Goal: Task Accomplishment & Management: Manage account settings

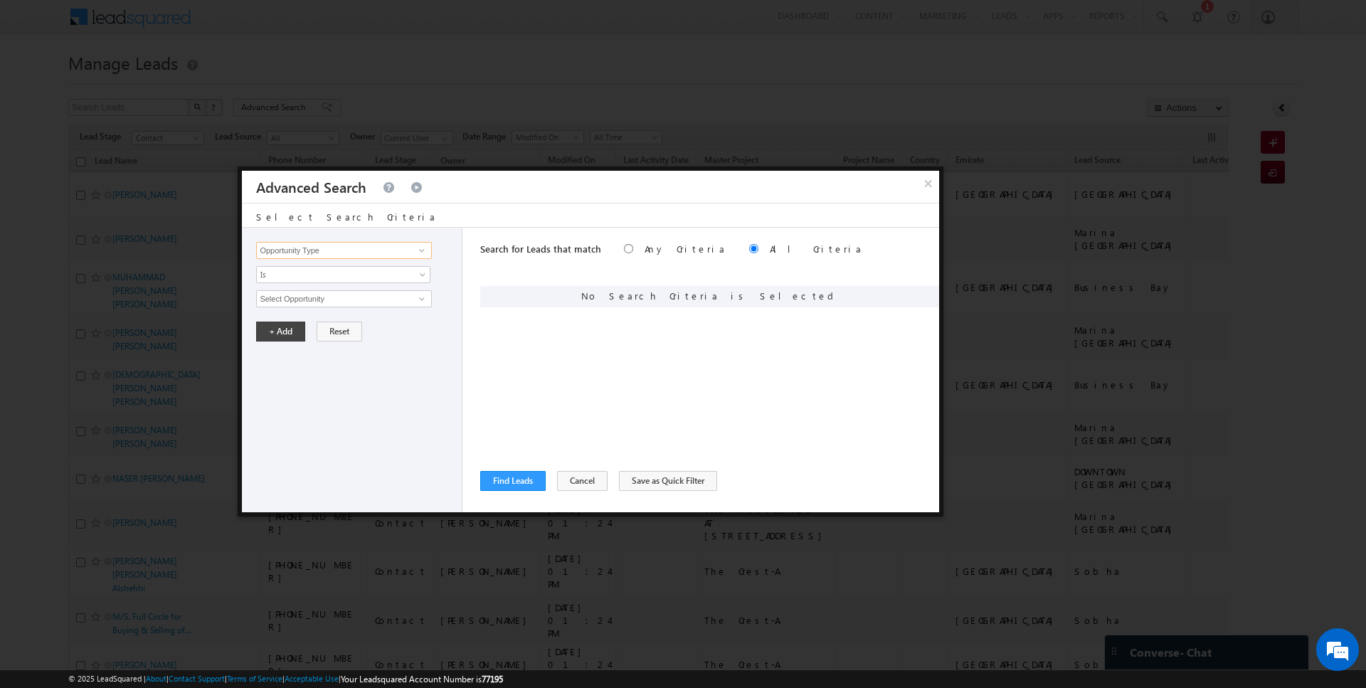
click at [366, 246] on input "Opportunity Type" at bounding box center [343, 250] width 175 height 17
type input "Lead Activity"
click at [318, 276] on span "Is" at bounding box center [334, 274] width 154 height 13
click at [299, 301] on link "Is Not" at bounding box center [344, 303] width 174 height 13
type input "Outbound Phone Call Activity"
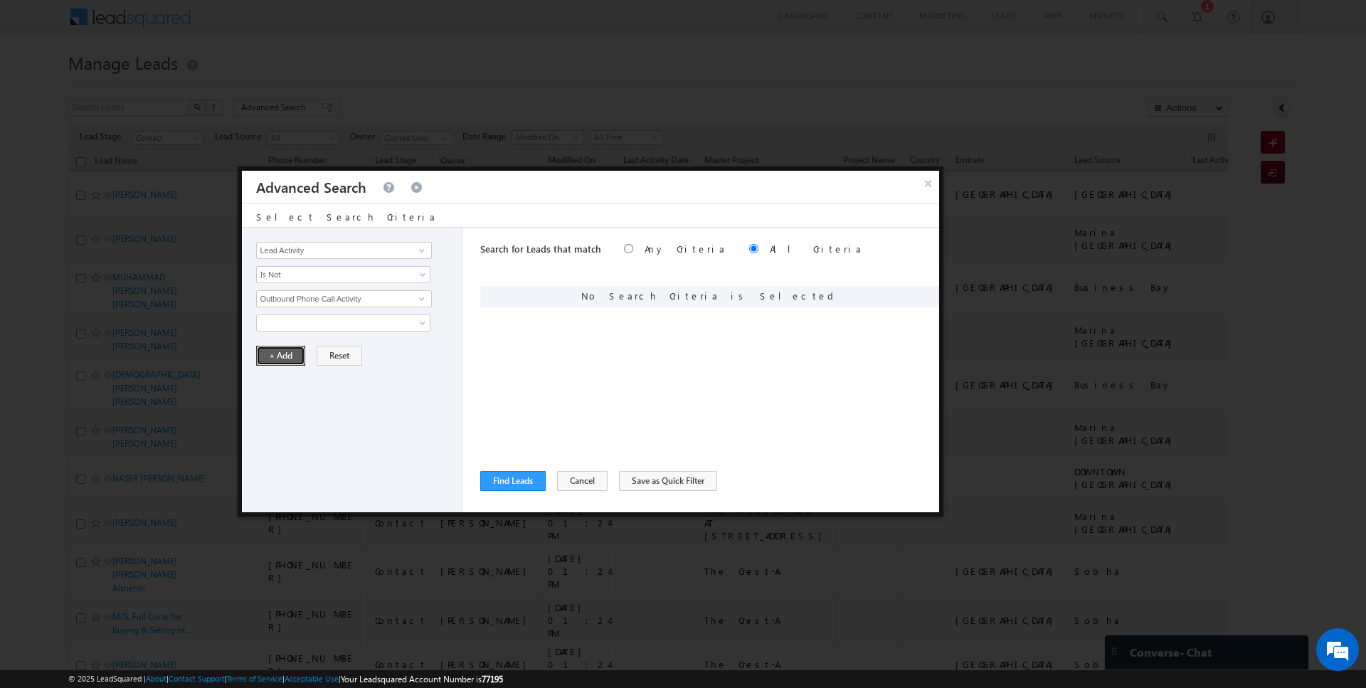
click at [287, 354] on button "+ Add" at bounding box center [280, 356] width 49 height 20
click at [332, 243] on input "Opportunity Type" at bounding box center [343, 250] width 175 height 17
click at [525, 479] on button "Find Leads" at bounding box center [512, 481] width 65 height 20
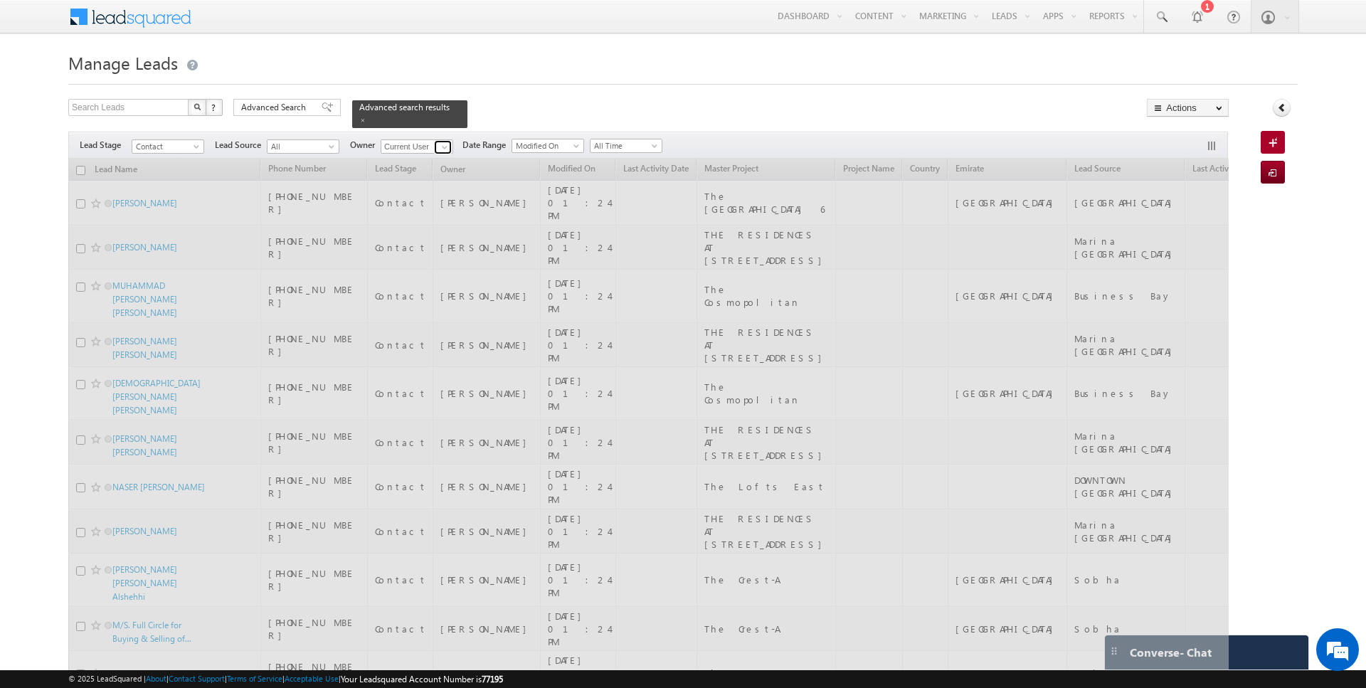
click at [444, 146] on span at bounding box center [444, 147] width 11 height 11
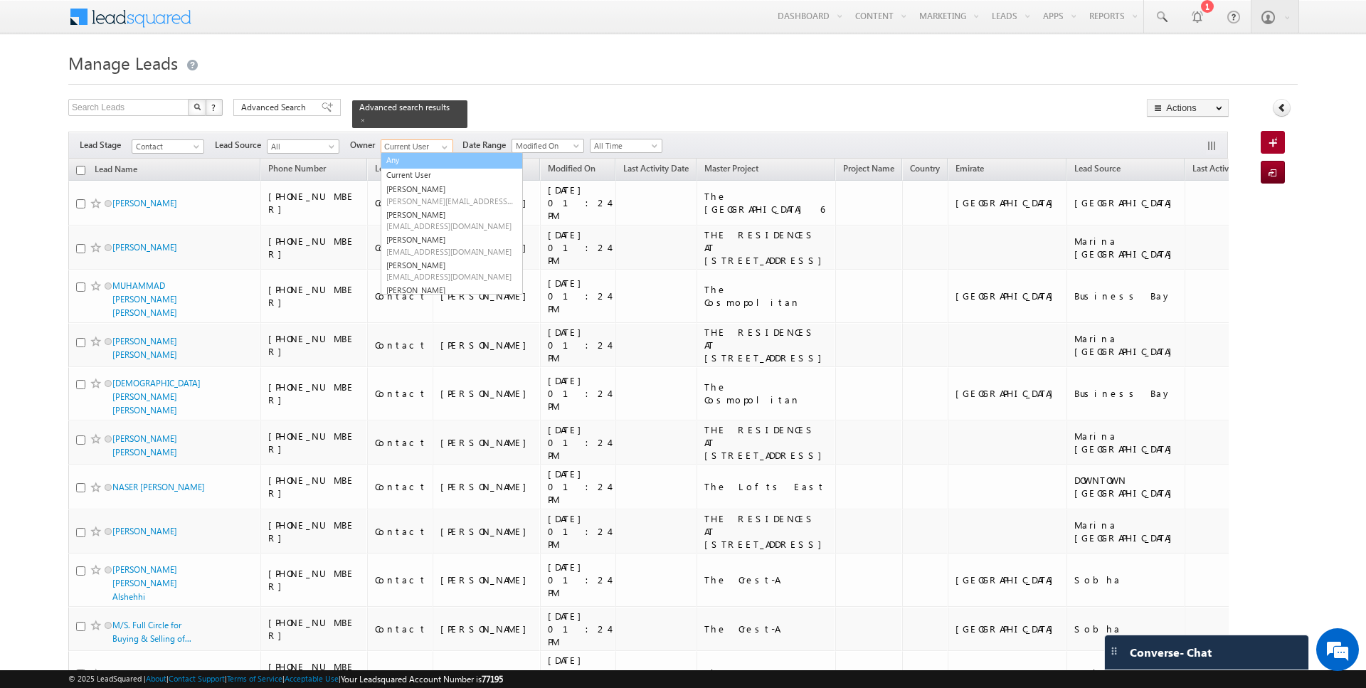
type input "Any"
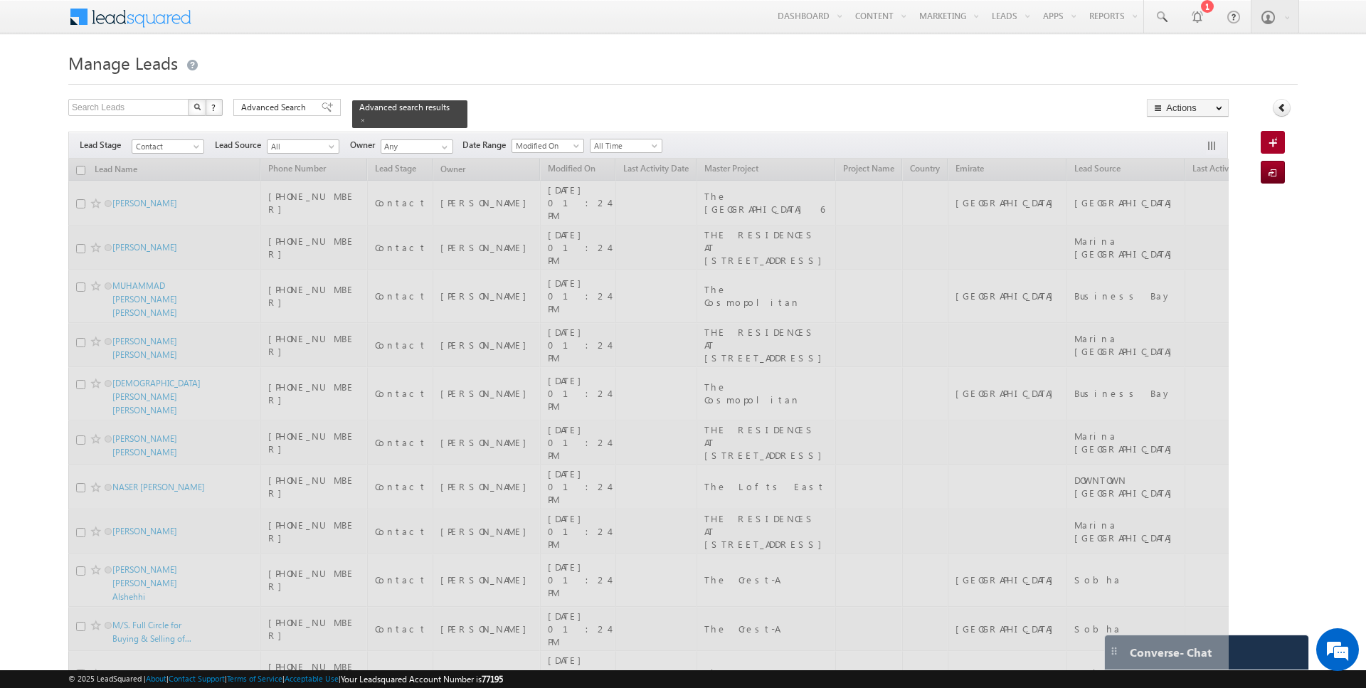
click at [269, 106] on span "Advanced Search" at bounding box center [275, 107] width 69 height 13
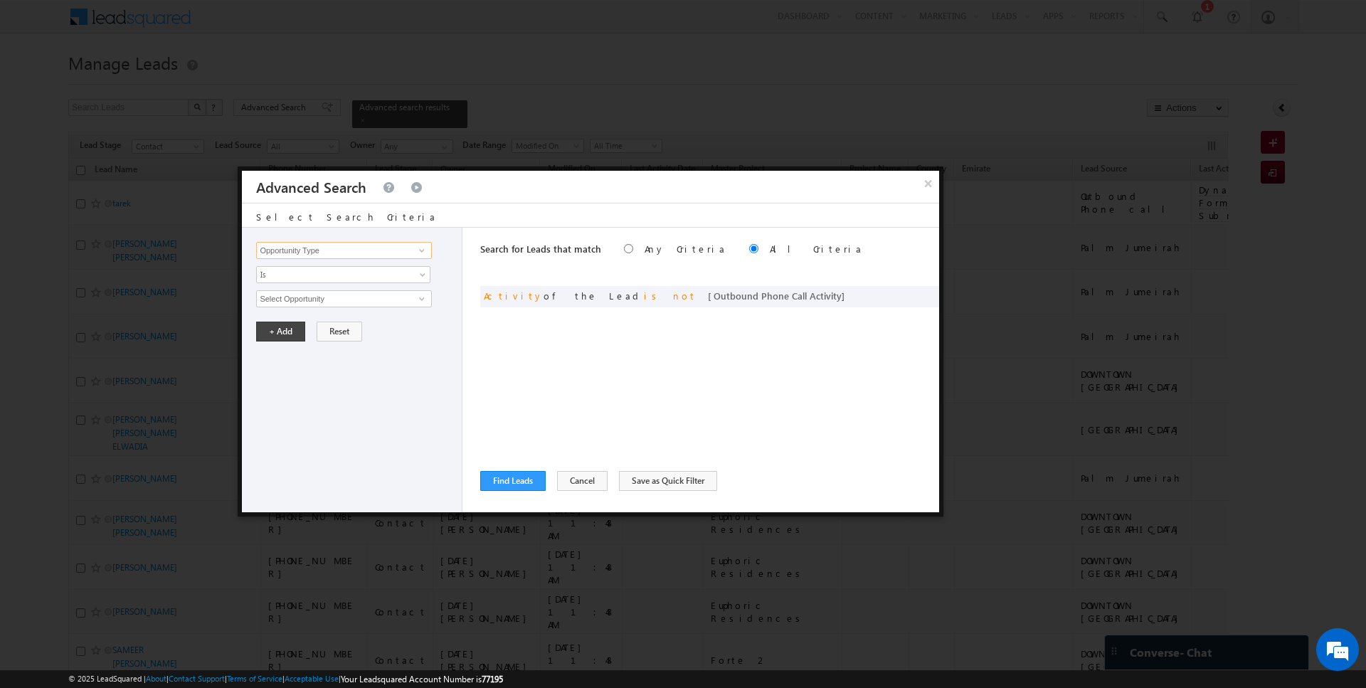
click at [354, 248] on input "Opportunity Type" at bounding box center [343, 250] width 175 height 17
type input "Owner"
click at [314, 276] on span "Is" at bounding box center [334, 274] width 154 height 13
click at [309, 302] on link "Is Not" at bounding box center [344, 303] width 174 height 13
click at [321, 302] on span "None Selected" at bounding box center [338, 299] width 162 height 16
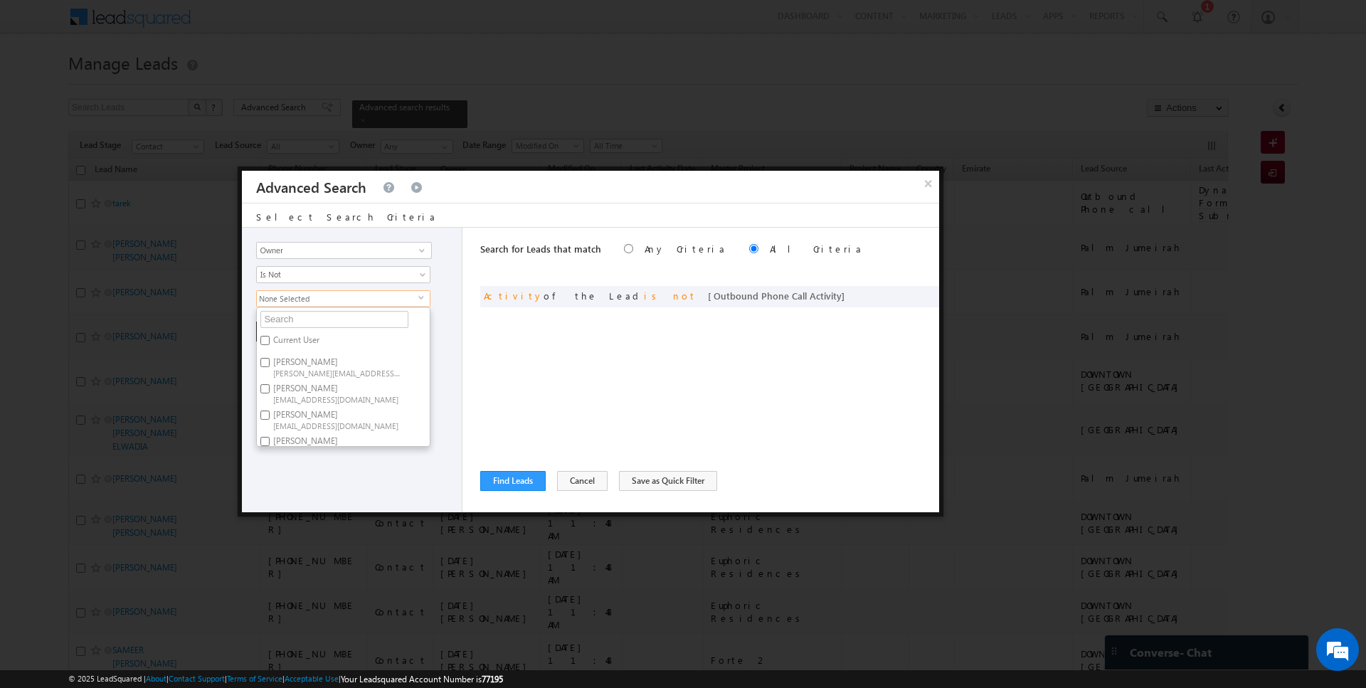
click at [300, 339] on label "Current User" at bounding box center [295, 343] width 77 height 22
click at [270, 339] on input "Current User" at bounding box center [264, 340] width 9 height 9
checkbox input "true"
click at [576, 349] on div "Search for Leads that match Any Criteria All Criteria Note that the current tri…" at bounding box center [709, 370] width 459 height 285
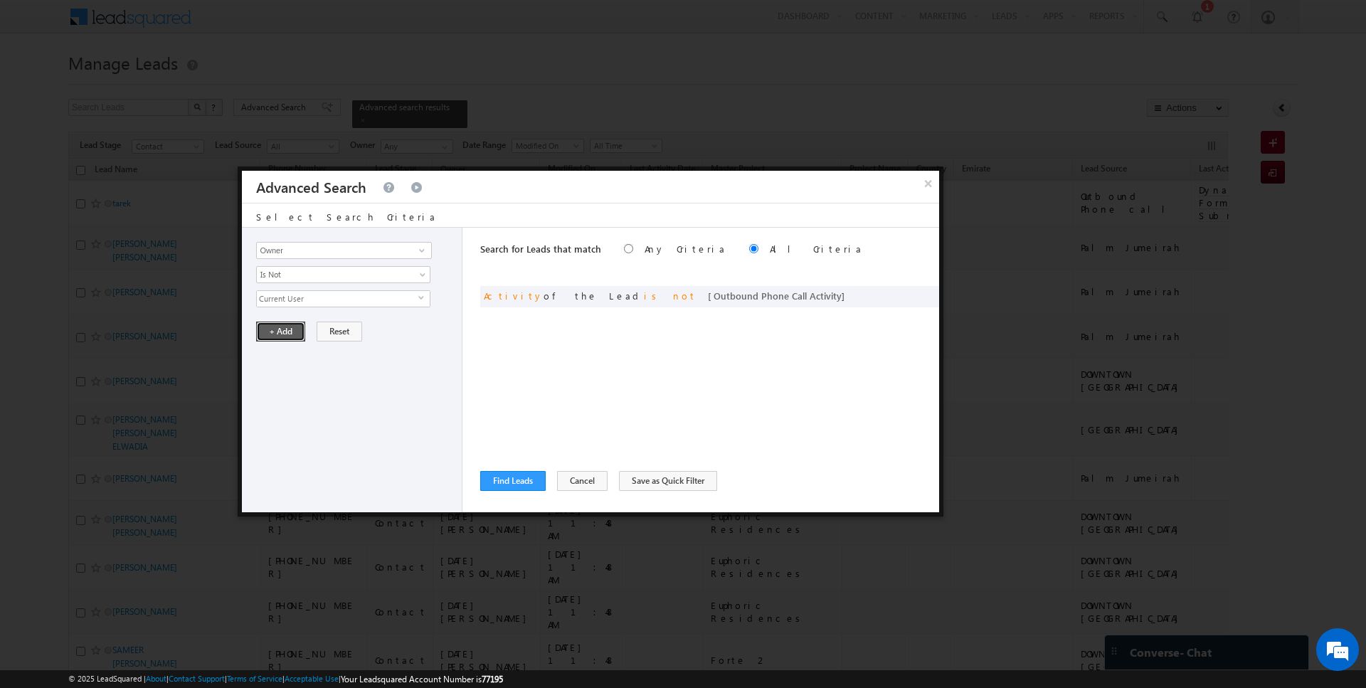
click at [273, 327] on button "+ Add" at bounding box center [280, 332] width 49 height 20
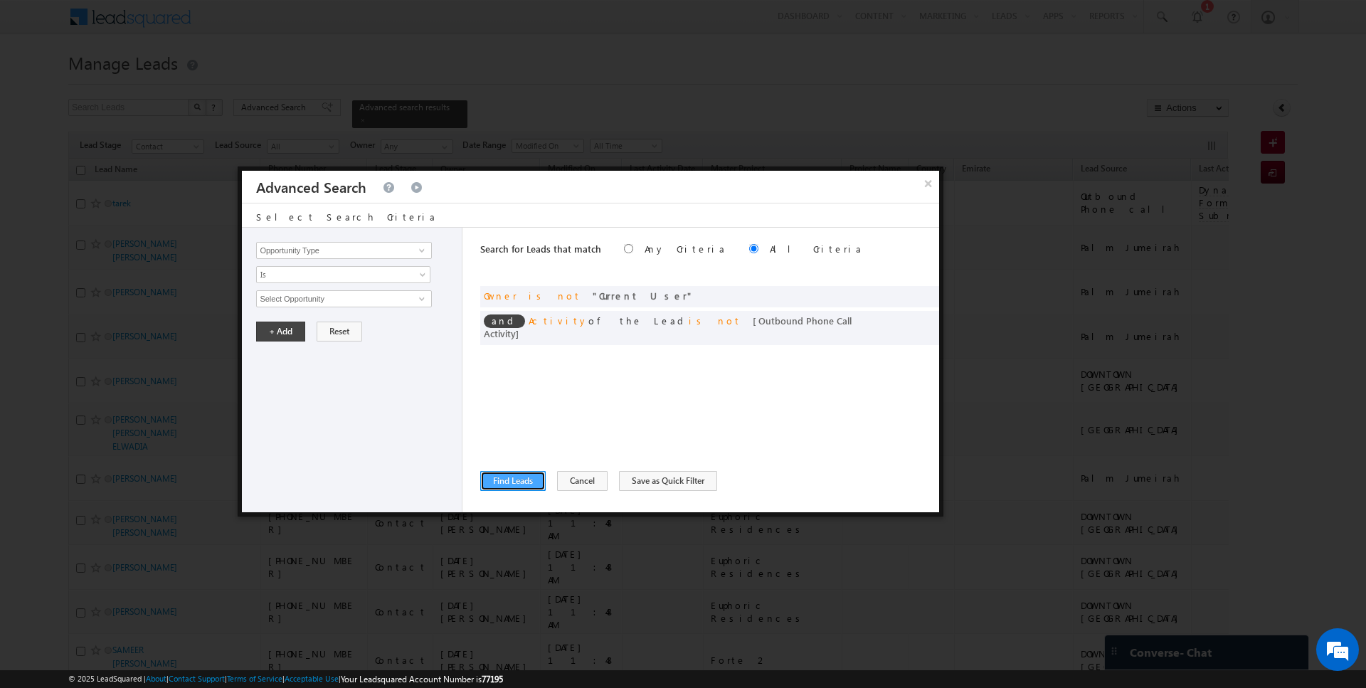
click at [532, 480] on button "Find Leads" at bounding box center [512, 481] width 65 height 20
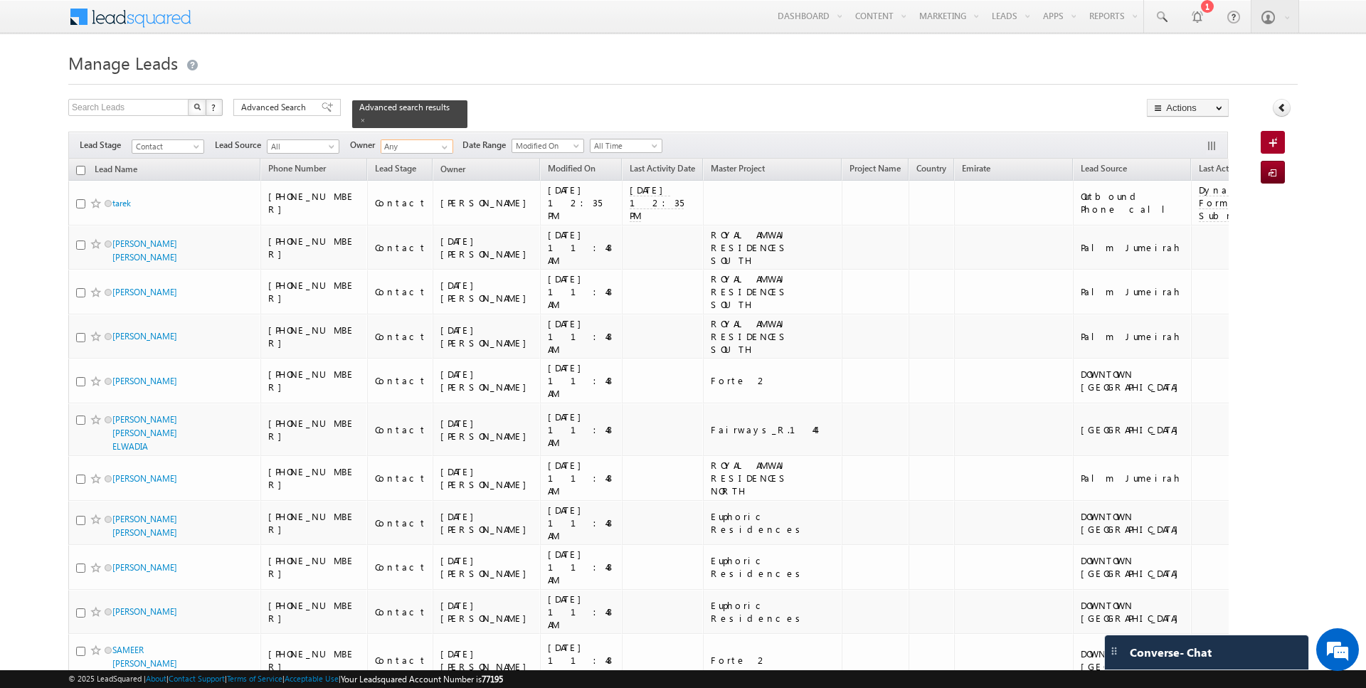
click at [410, 147] on input "Any" at bounding box center [417, 146] width 73 height 14
type input "Anuj Upadhyay"
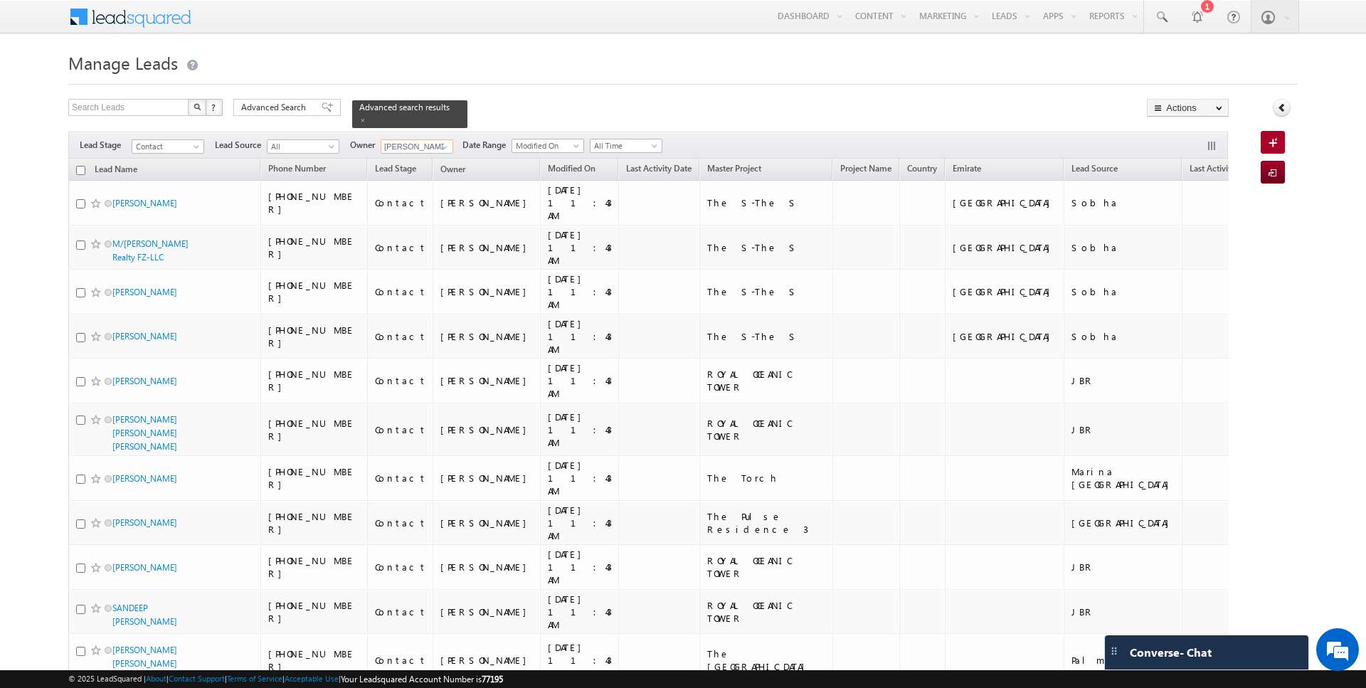
click at [80, 169] on input "checkbox" at bounding box center [80, 170] width 9 height 9
checkbox input "true"
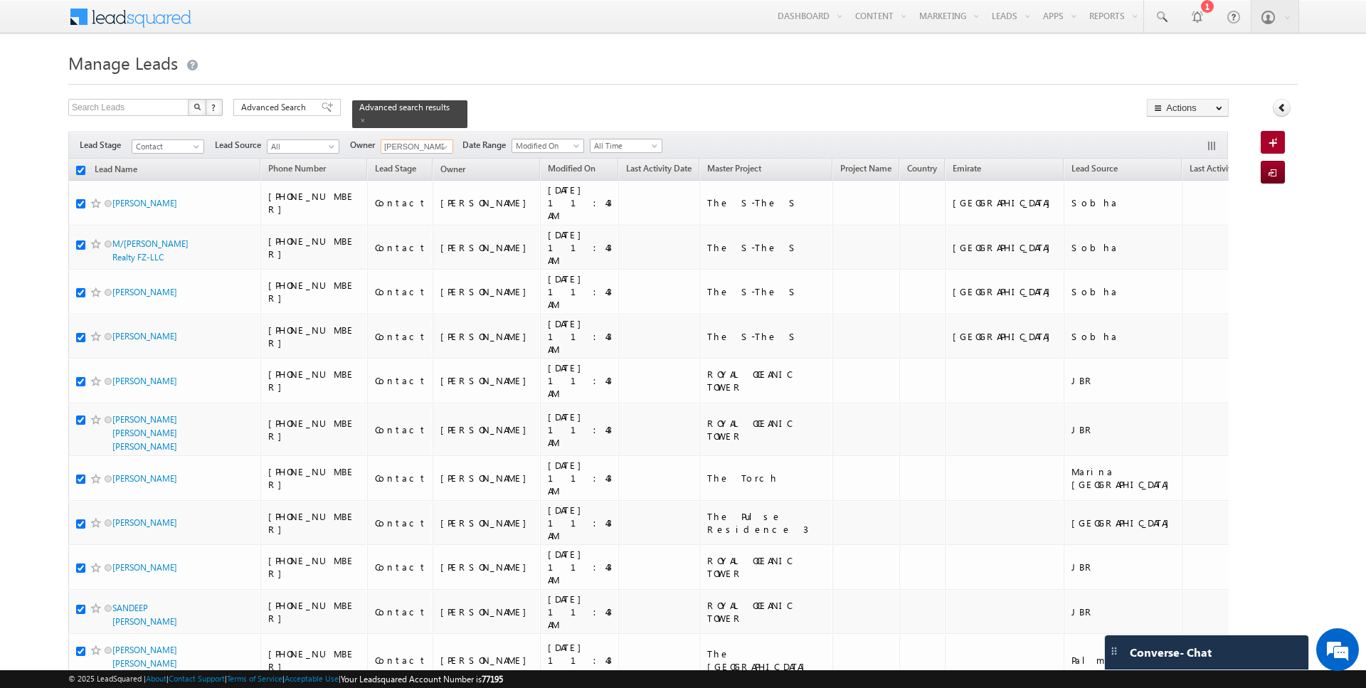
checkbox input "true"
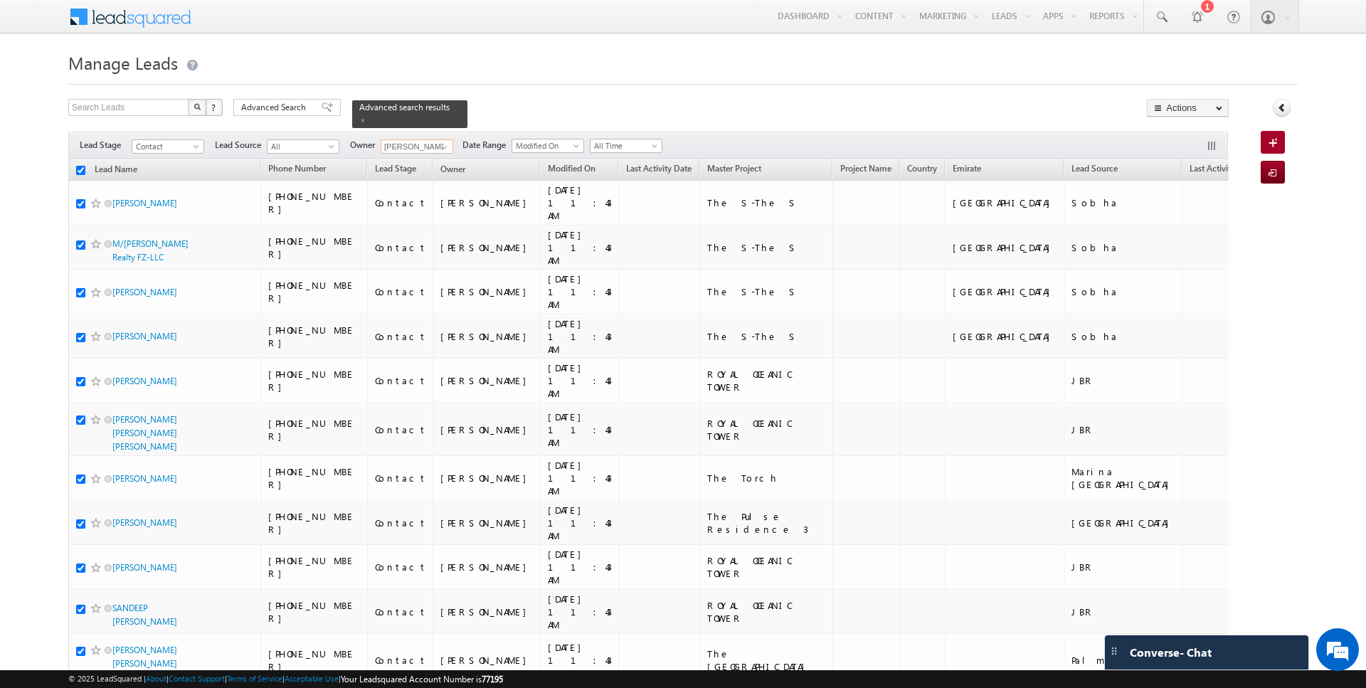
checkbox input "true"
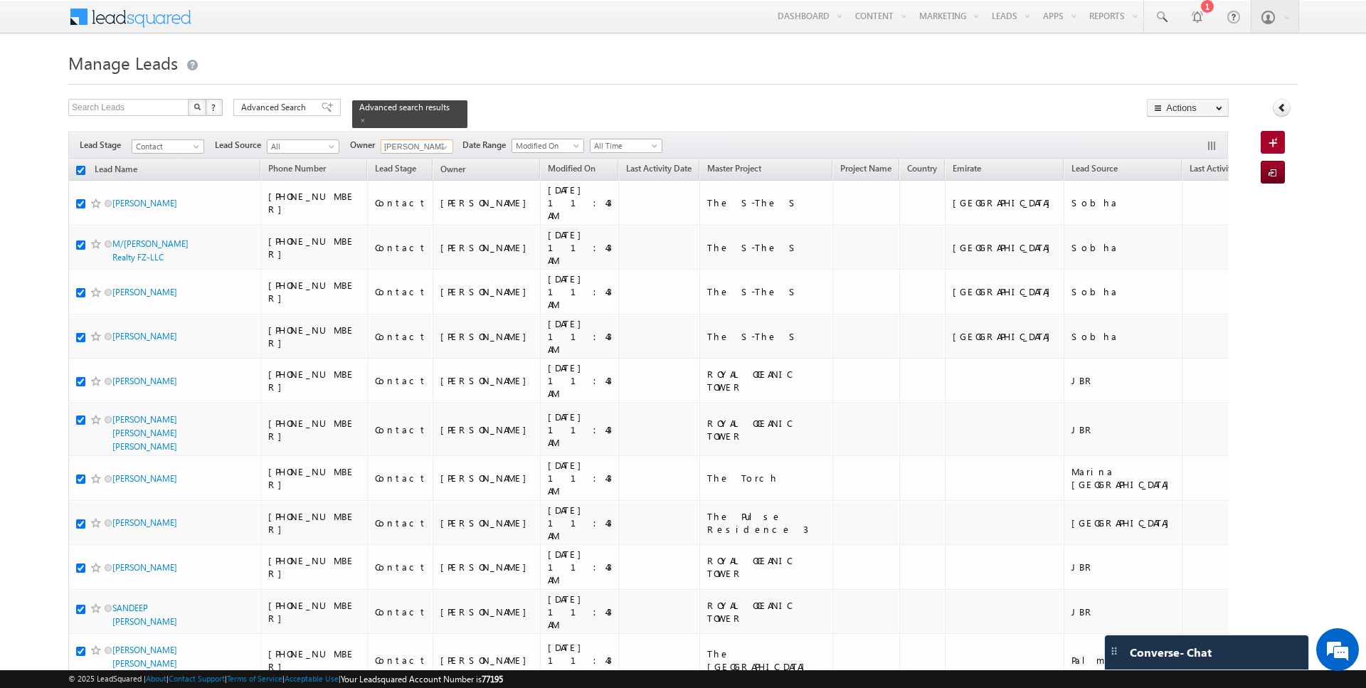
checkbox input "true"
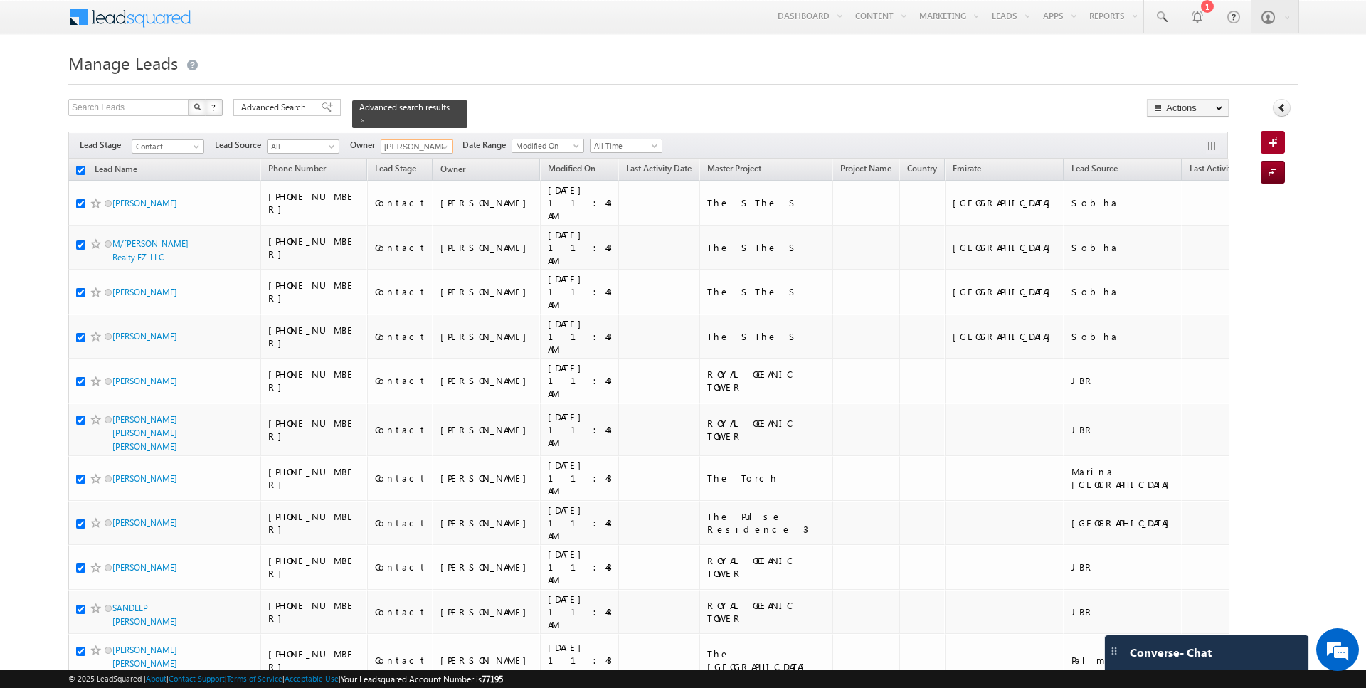
checkbox input "true"
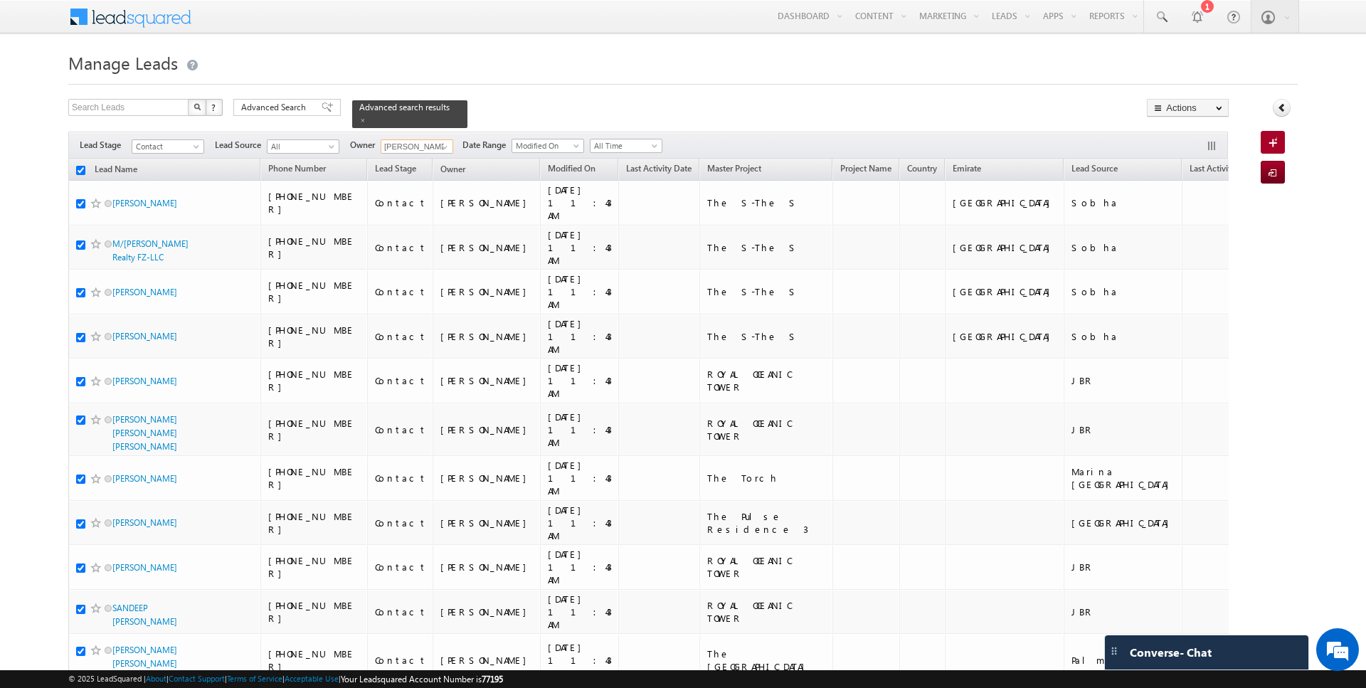
checkbox input "true"
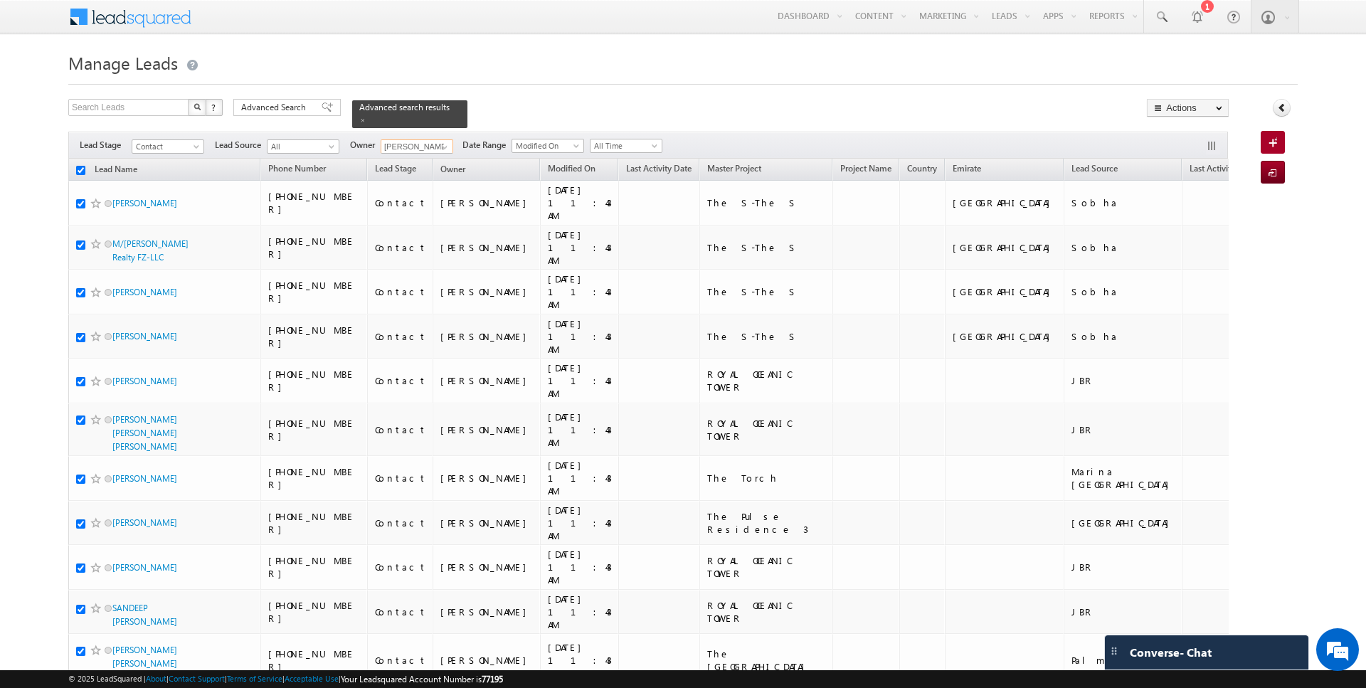
checkbox input "true"
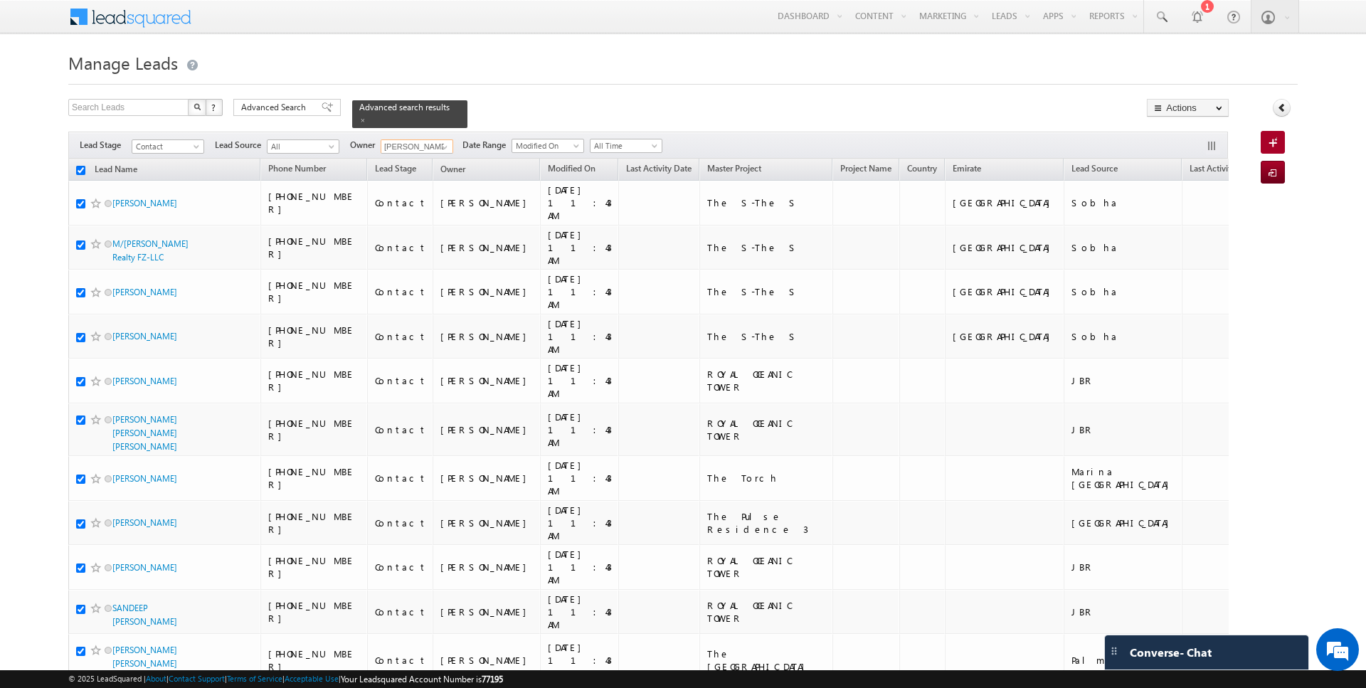
checkbox input "true"
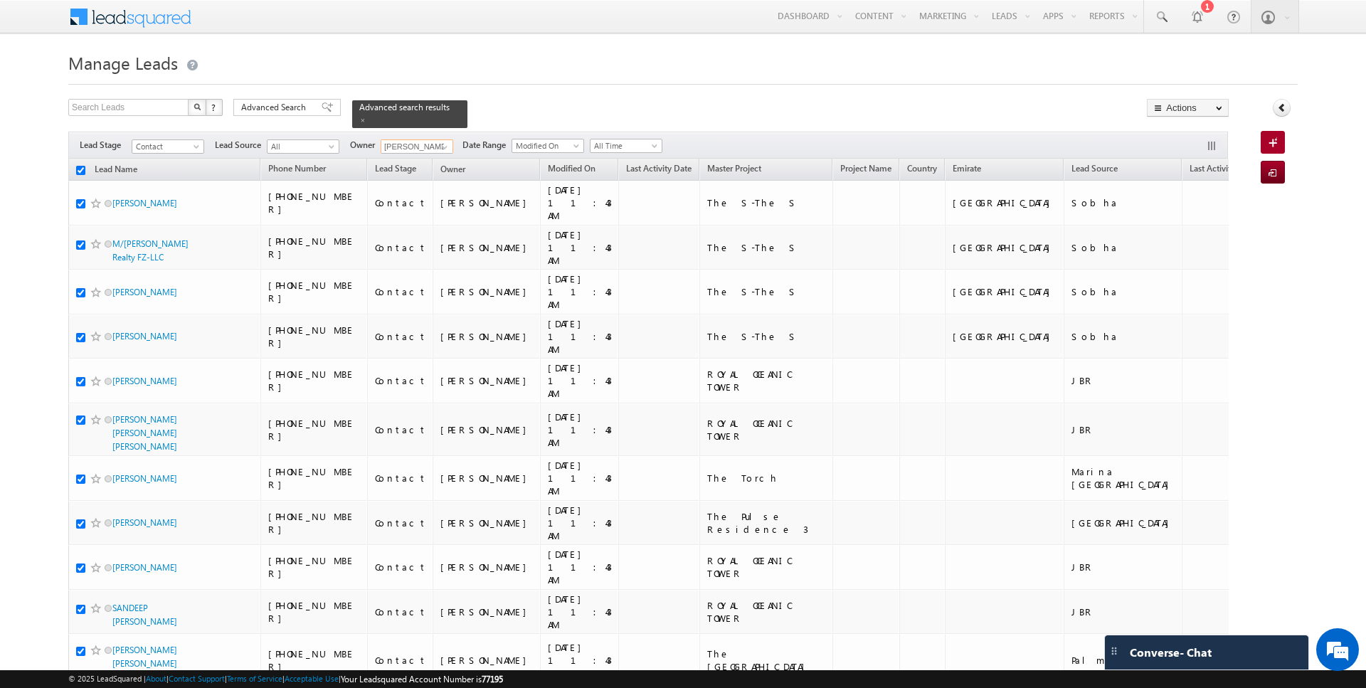
checkbox input "true"
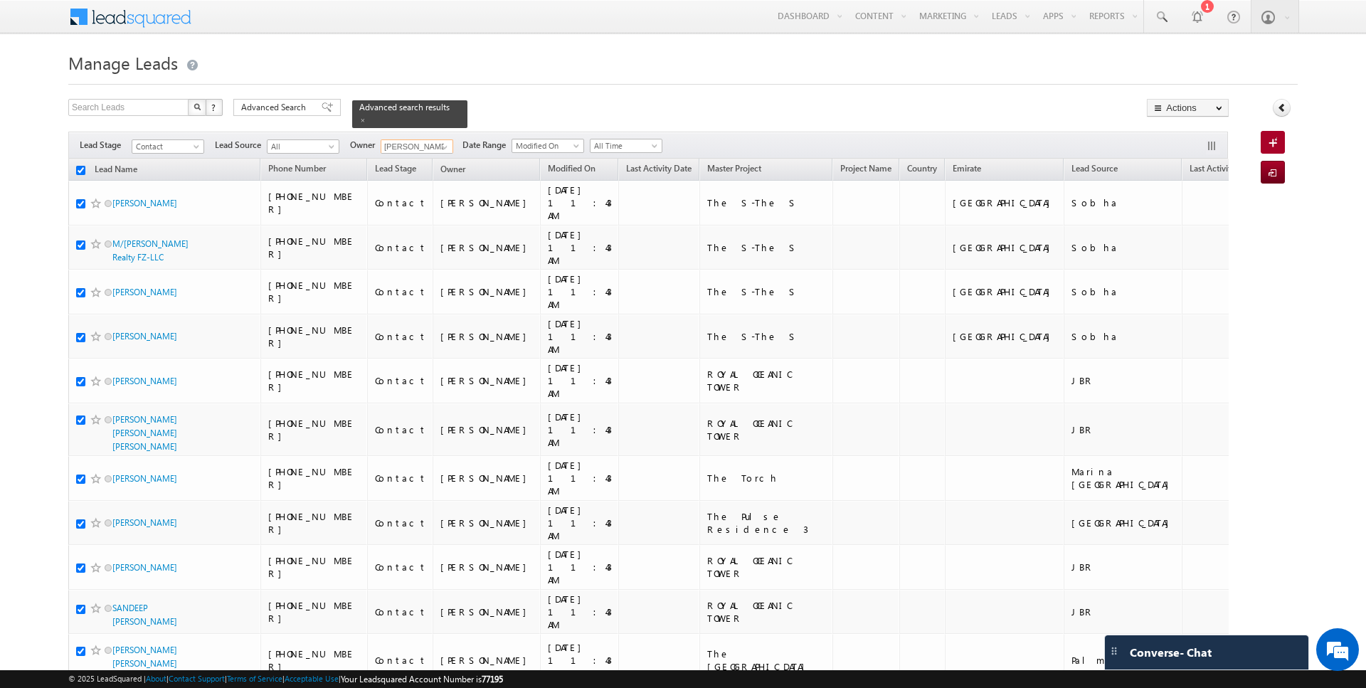
checkbox input "true"
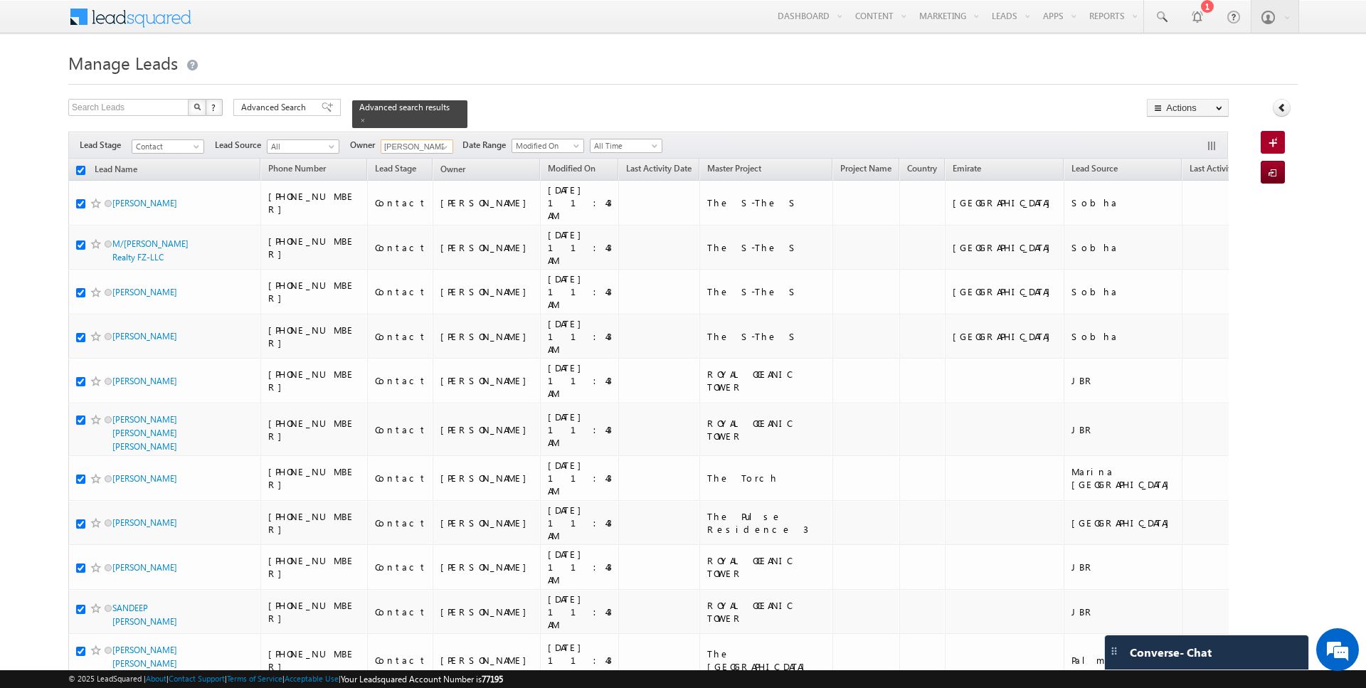
checkbox input "true"
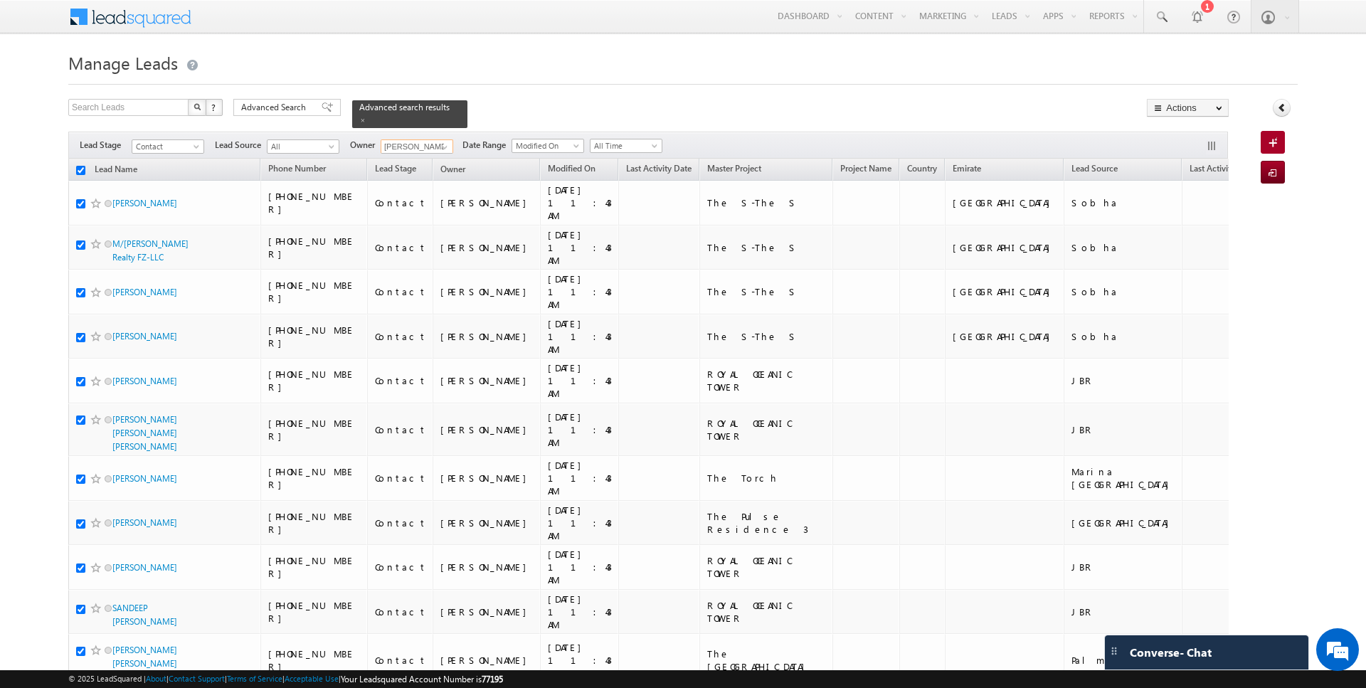
checkbox input "true"
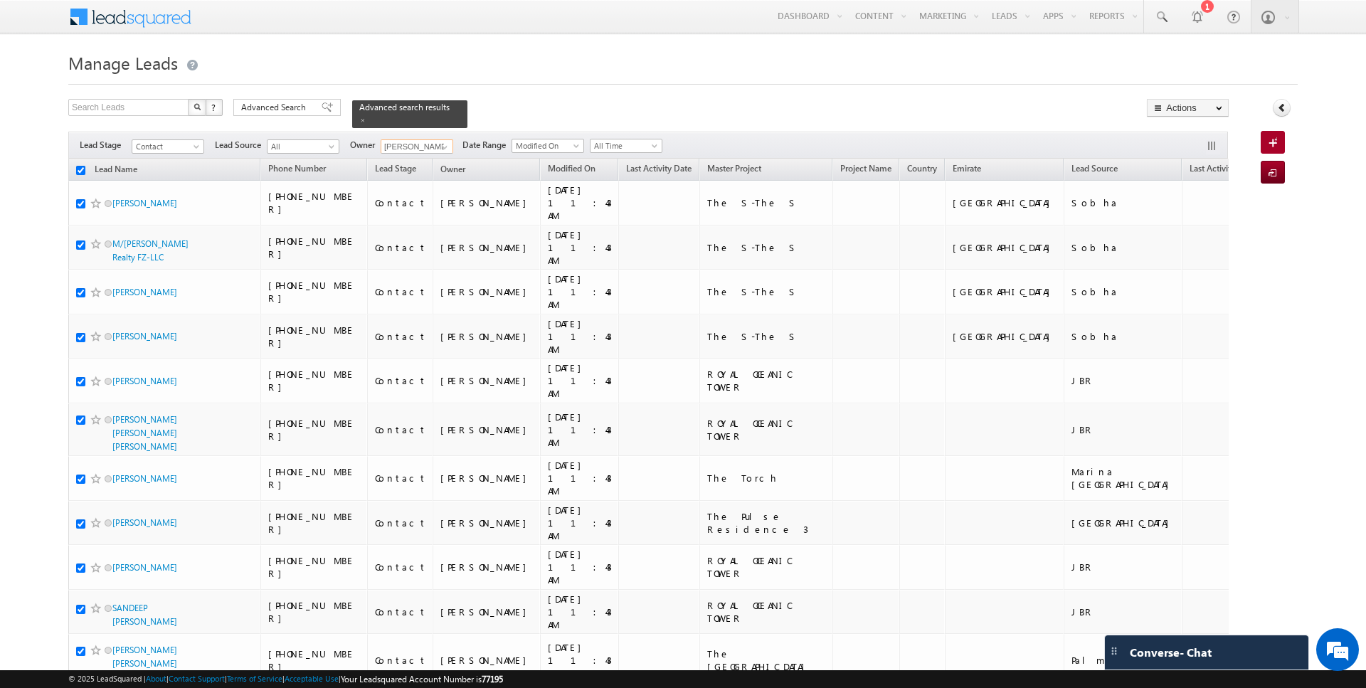
checkbox input "true"
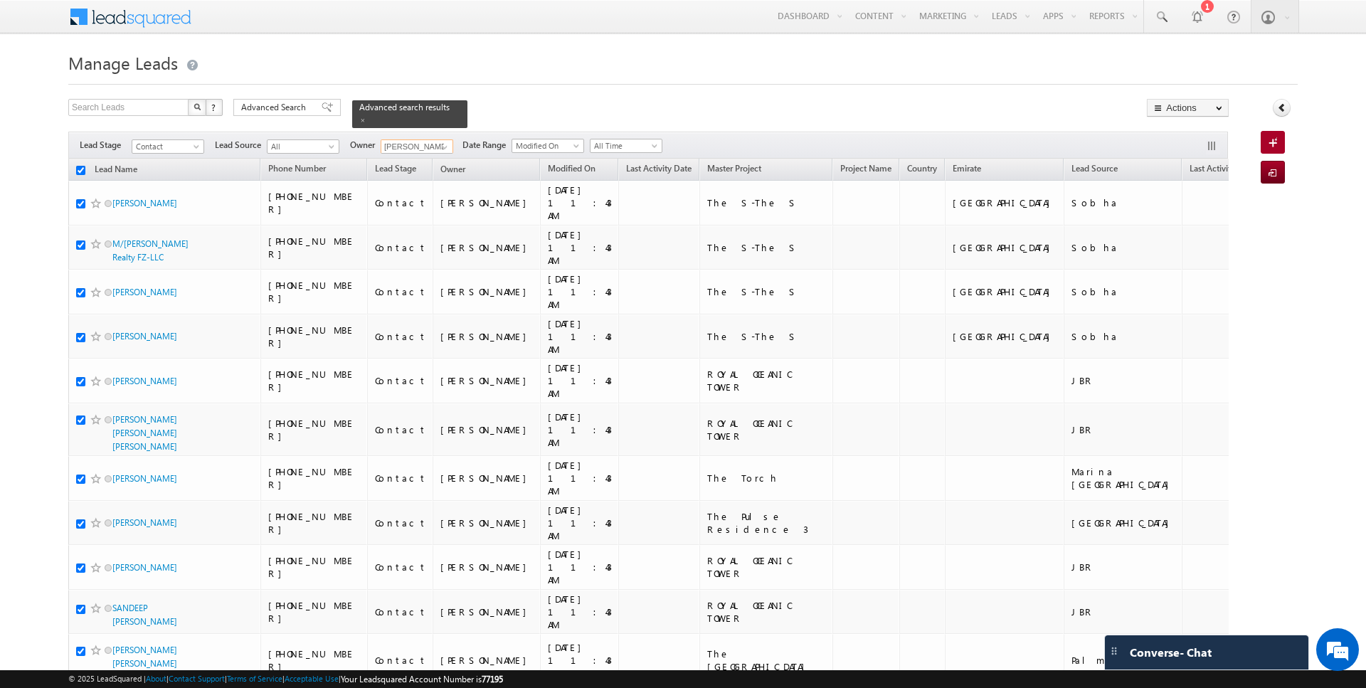
checkbox input "true"
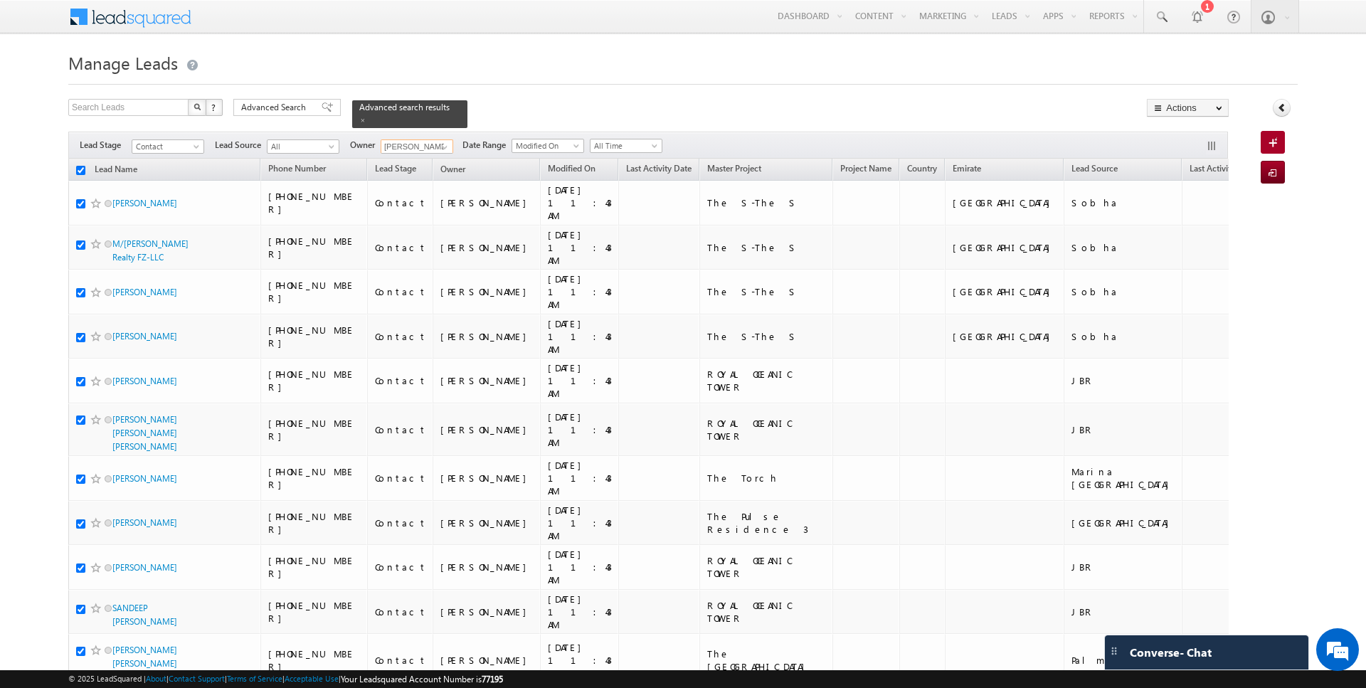
checkbox input "true"
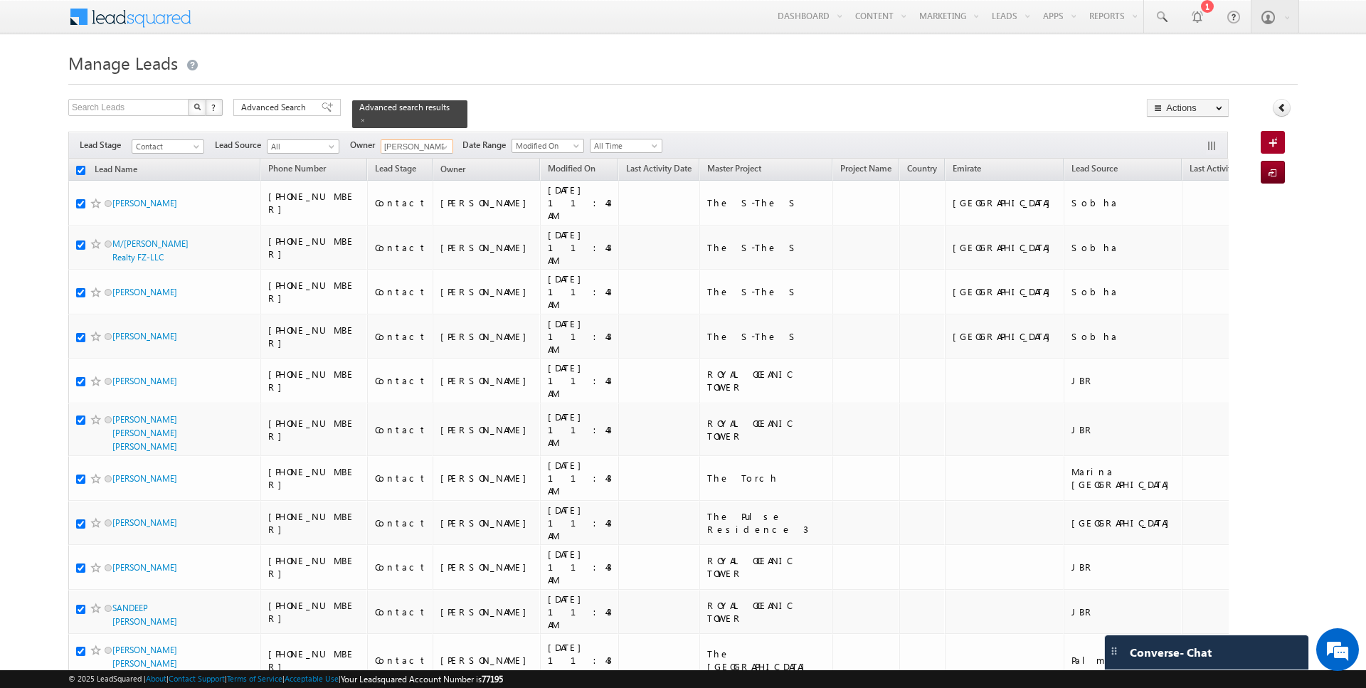
checkbox input "true"
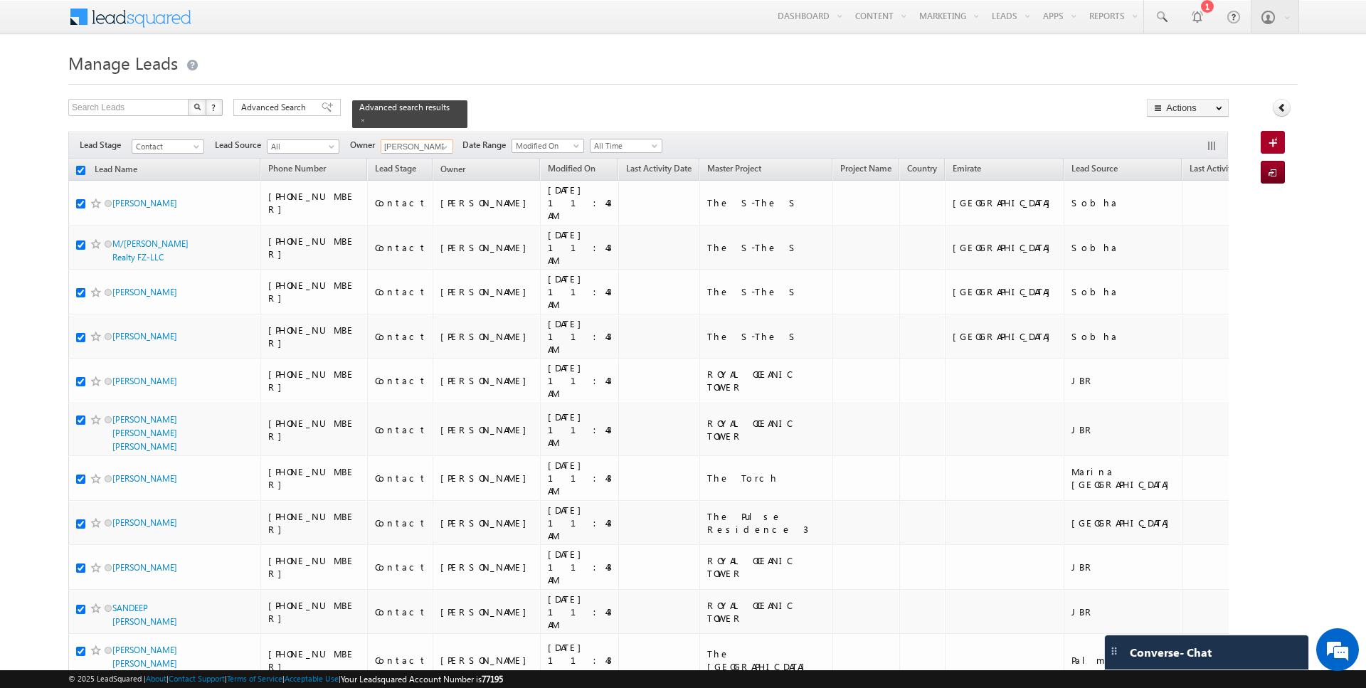
checkbox input "true"
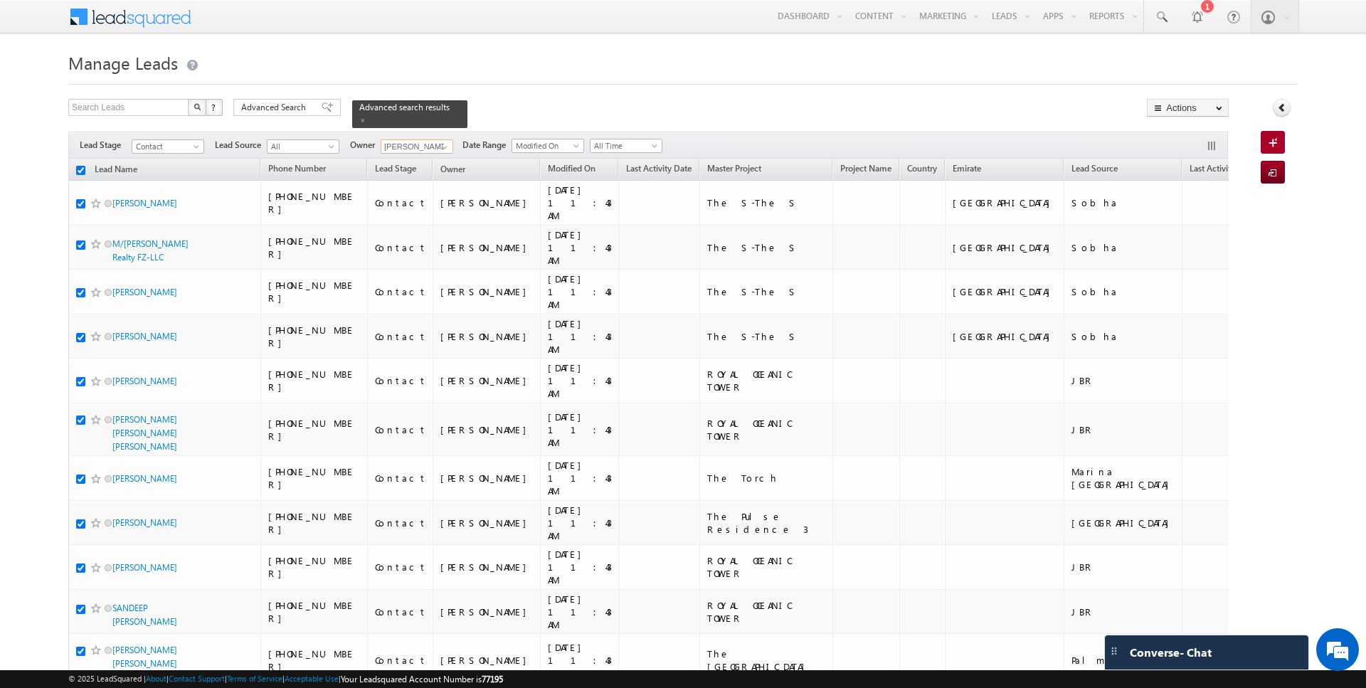
checkbox input "true"
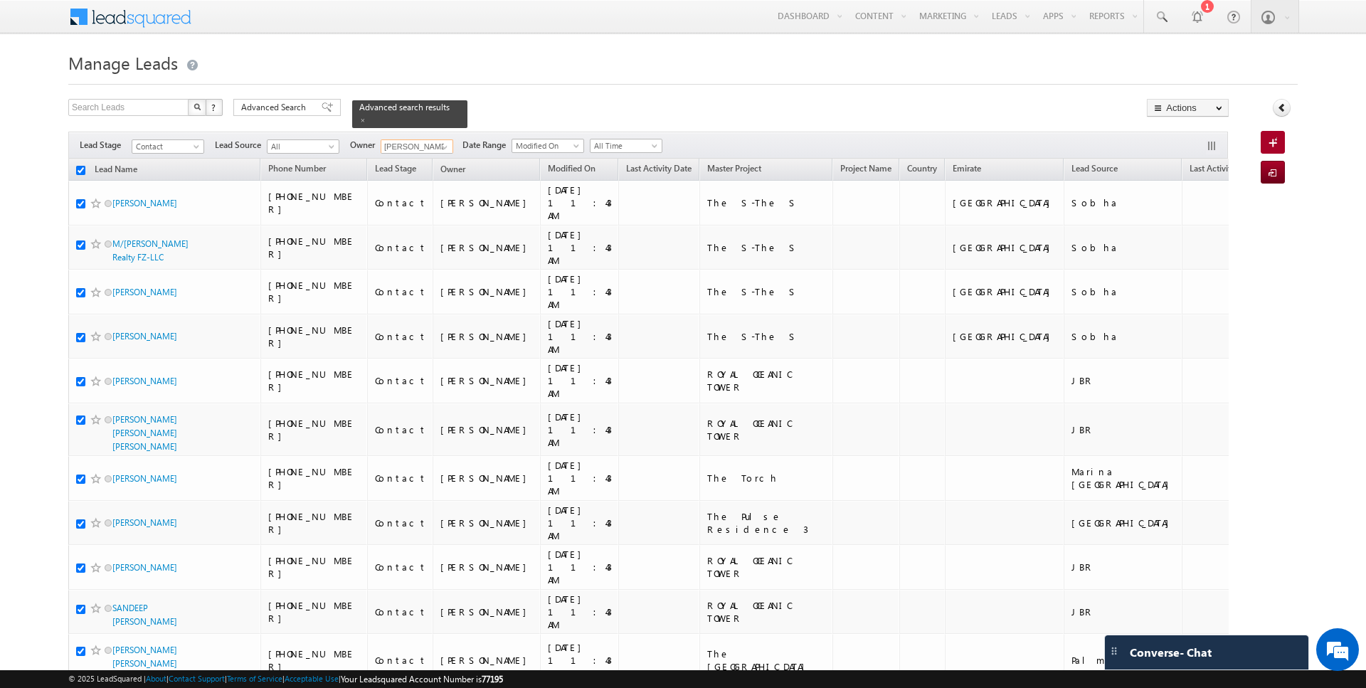
checkbox input "true"
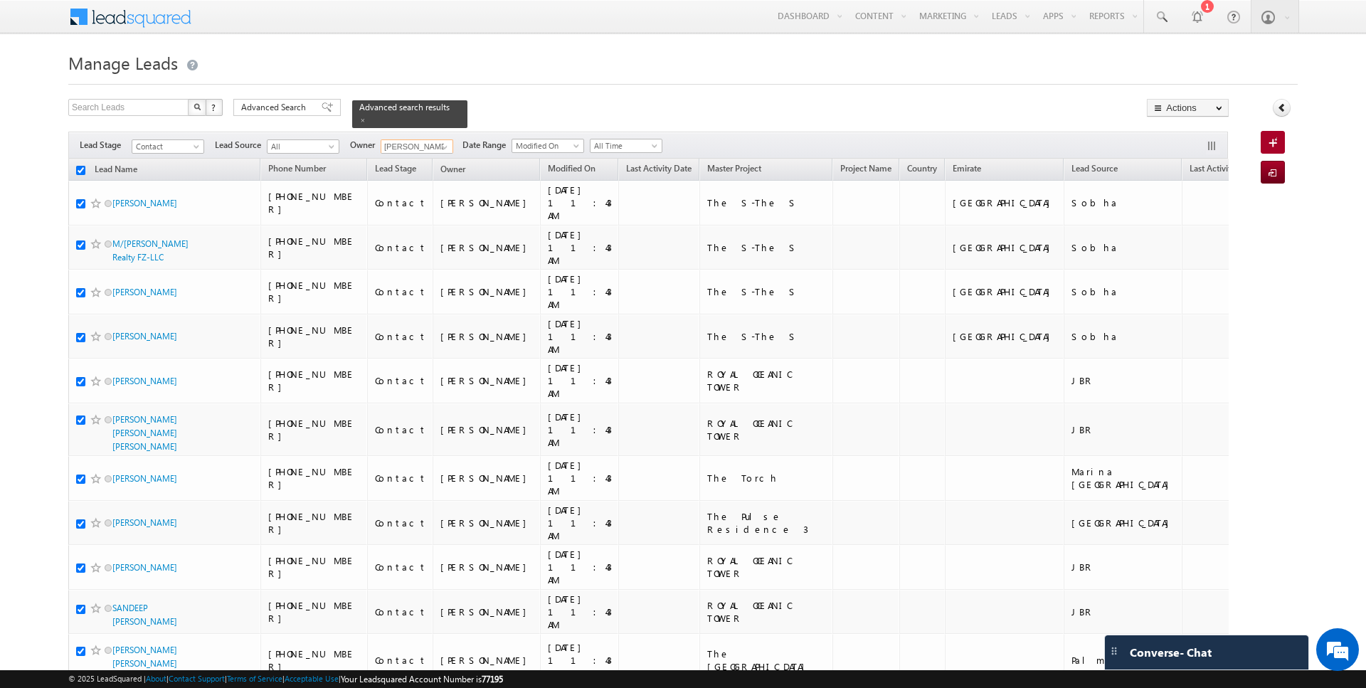
checkbox input "true"
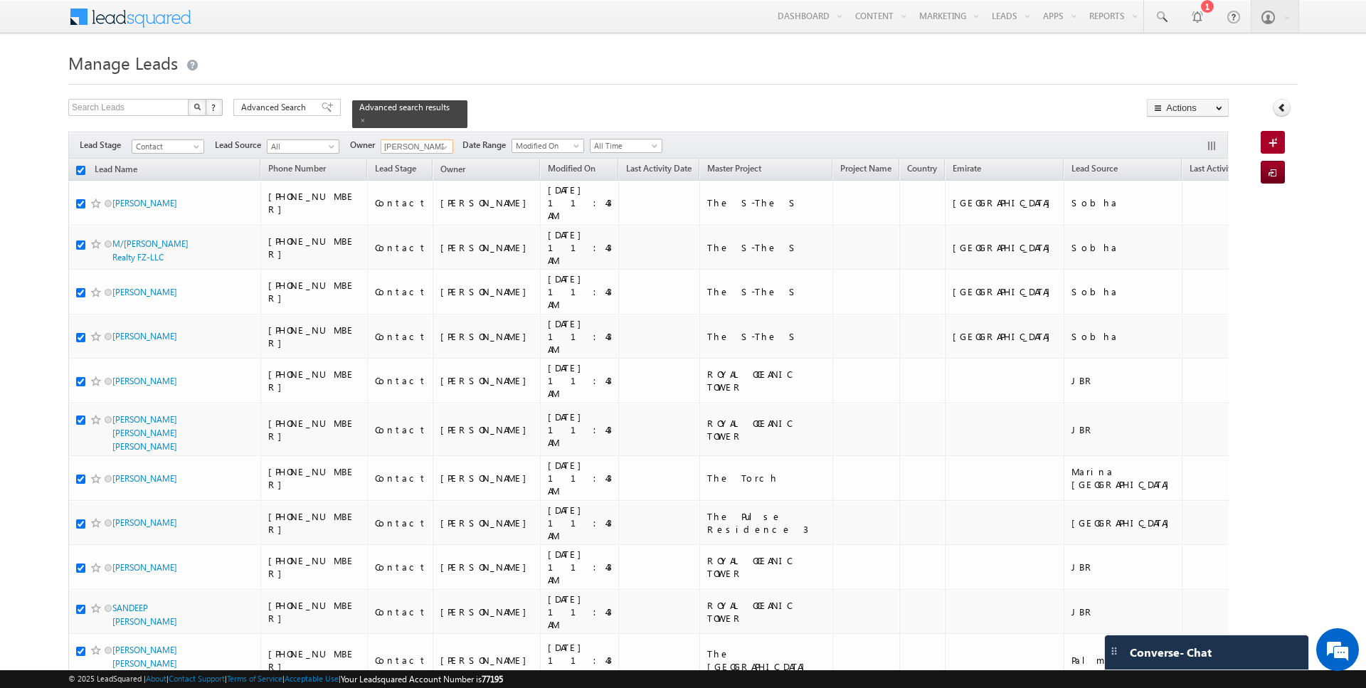
checkbox input "true"
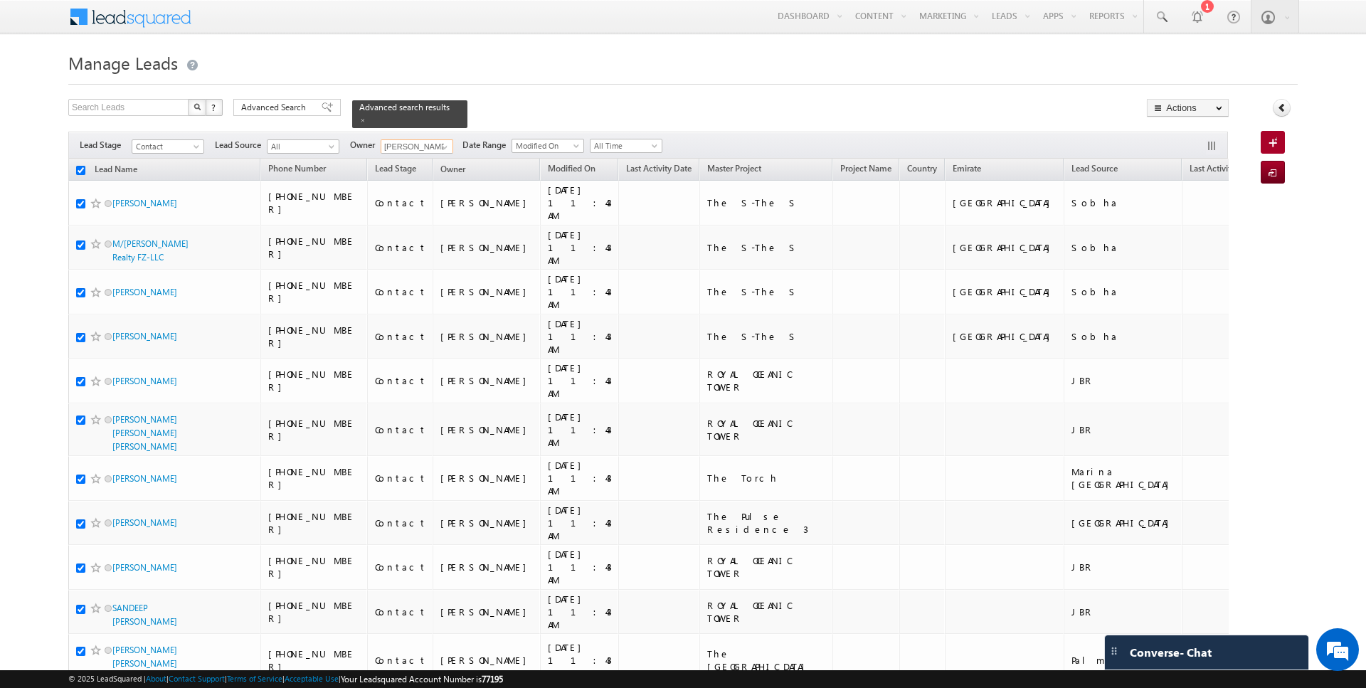
checkbox input "true"
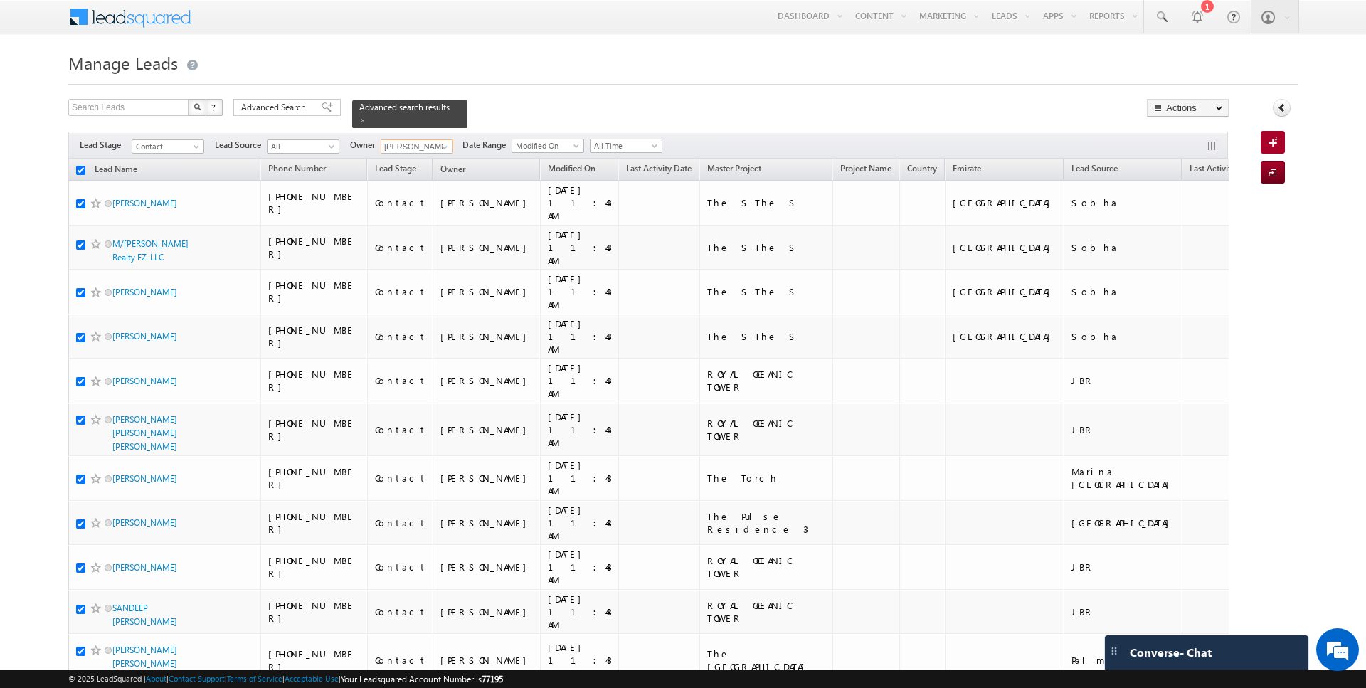
checkbox input "true"
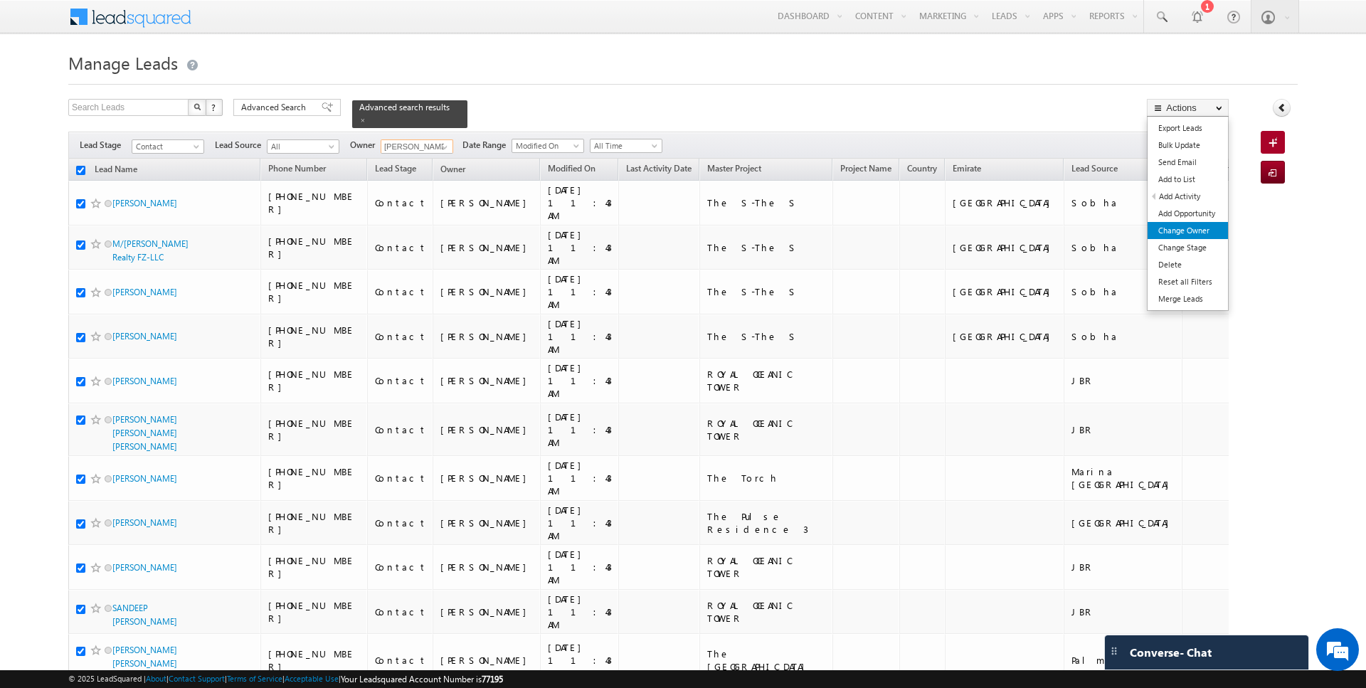
type input "Anuj Upadhyay"
click at [1196, 229] on link "Change Owner" at bounding box center [1188, 230] width 80 height 17
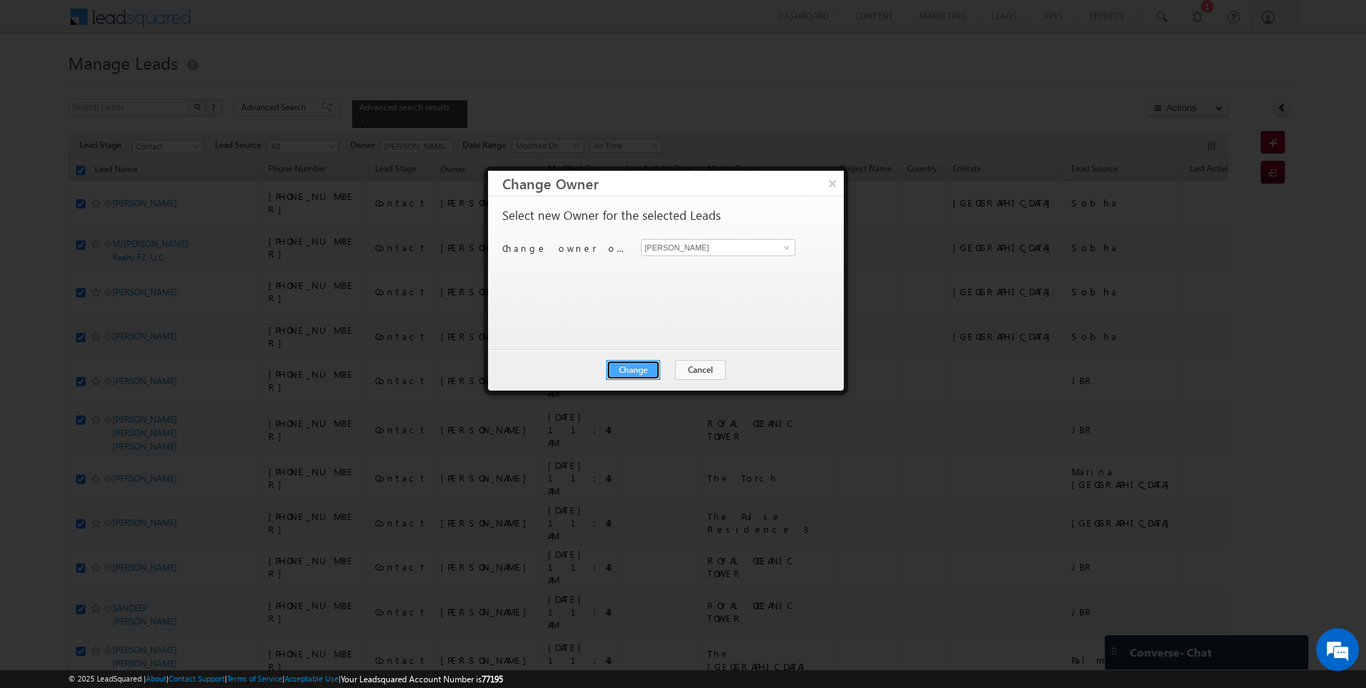
click at [644, 366] on button "Change" at bounding box center [633, 370] width 54 height 20
click at [669, 367] on button "Close" at bounding box center [668, 370] width 46 height 20
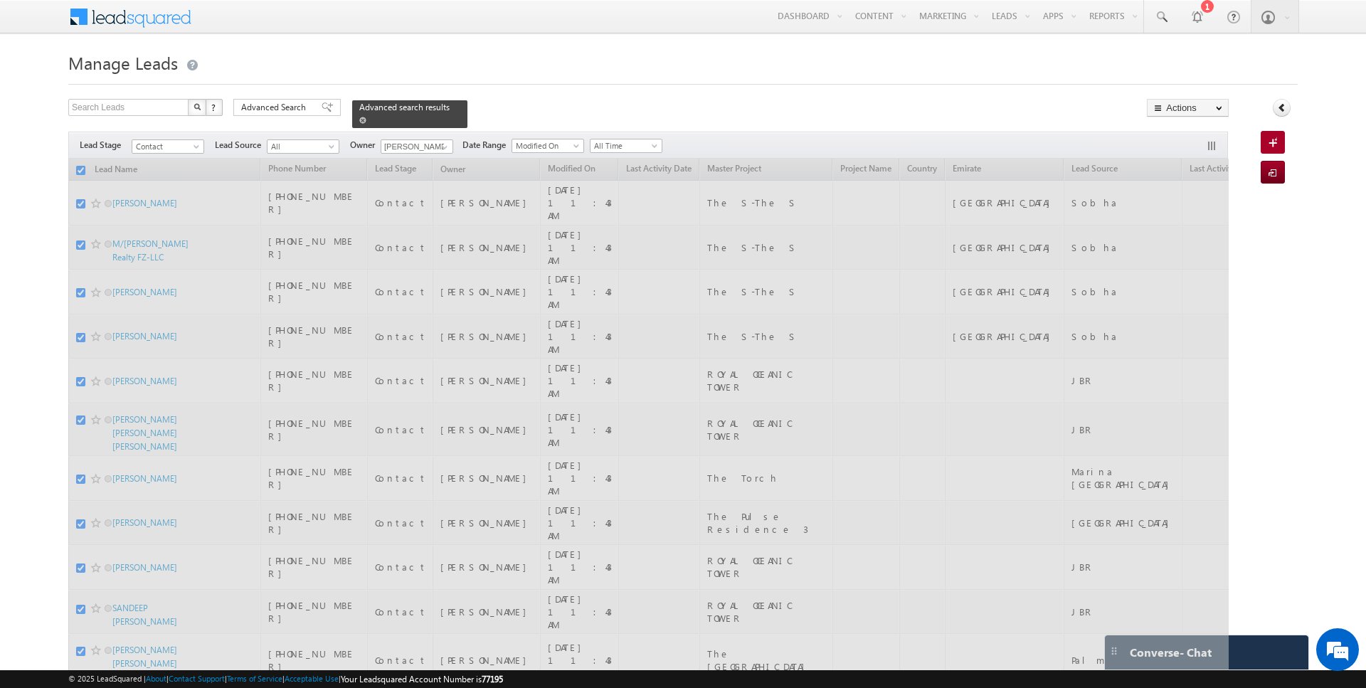
checkbox input "false"
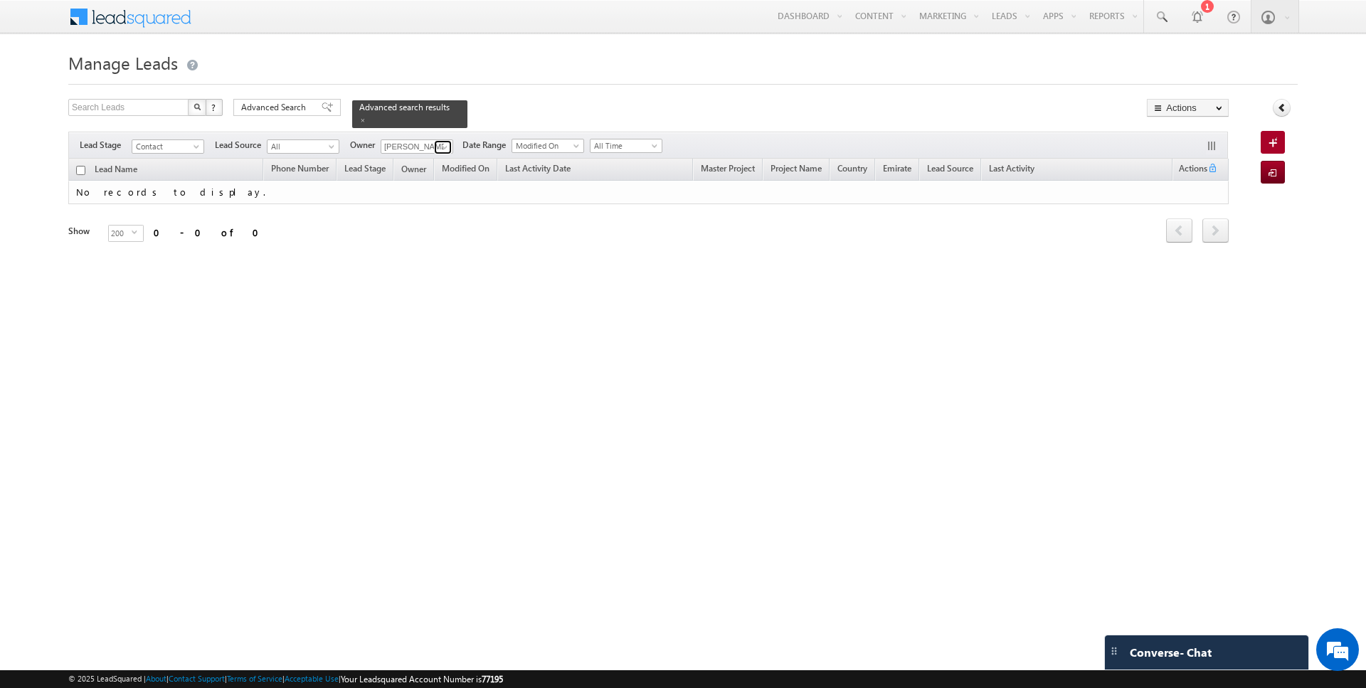
click at [443, 147] on span at bounding box center [444, 147] width 11 height 11
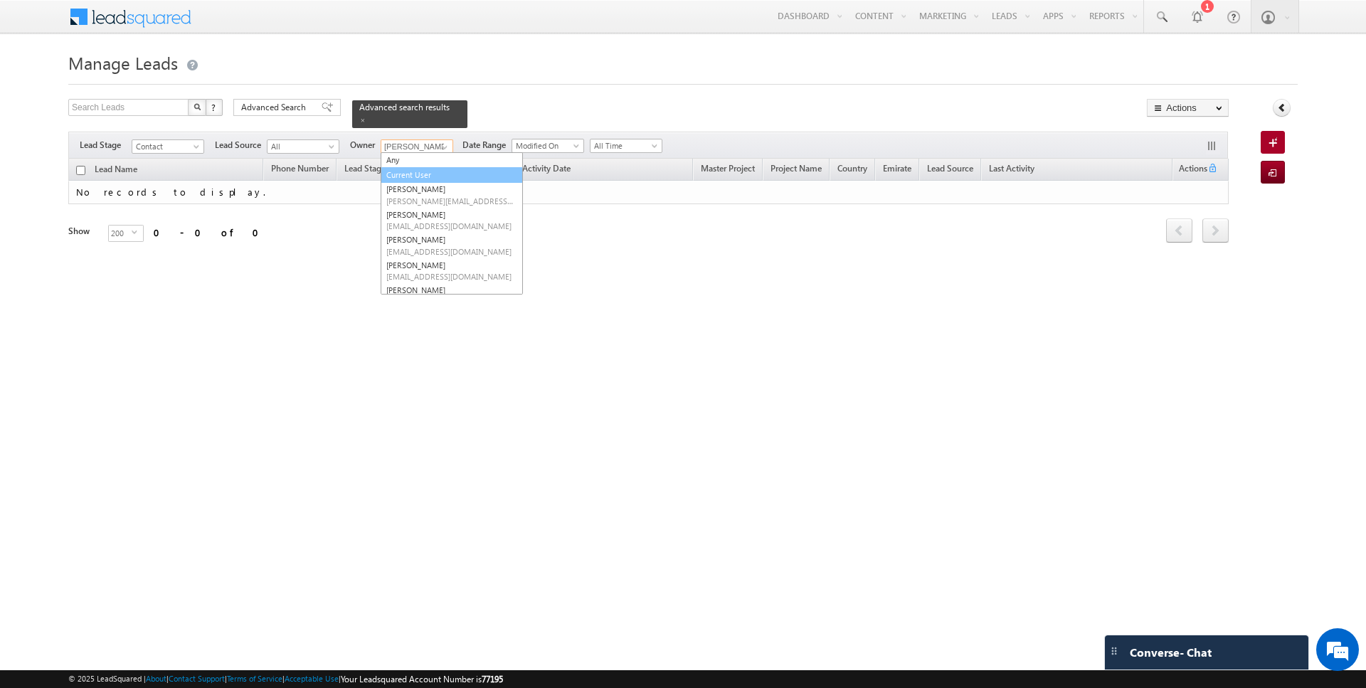
click at [417, 175] on link "Current User" at bounding box center [452, 175] width 142 height 16
type input "Current User"
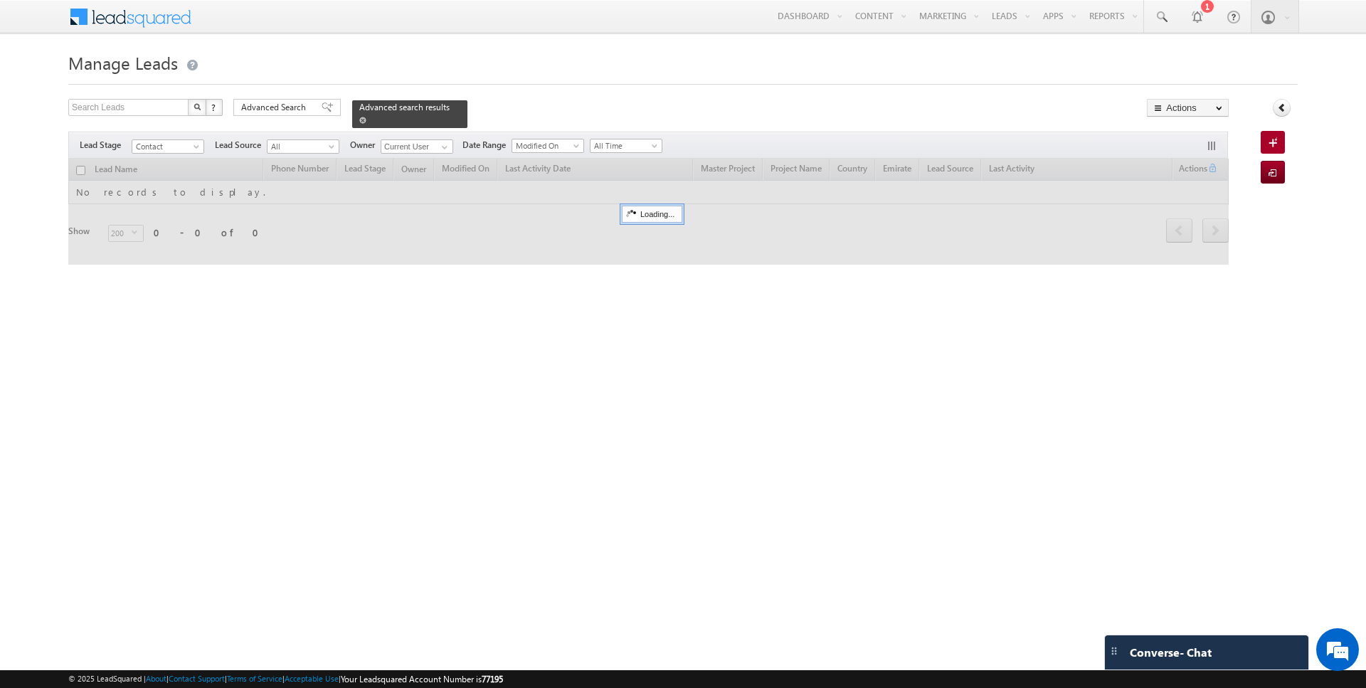
click at [359, 121] on span at bounding box center [362, 120] width 7 height 7
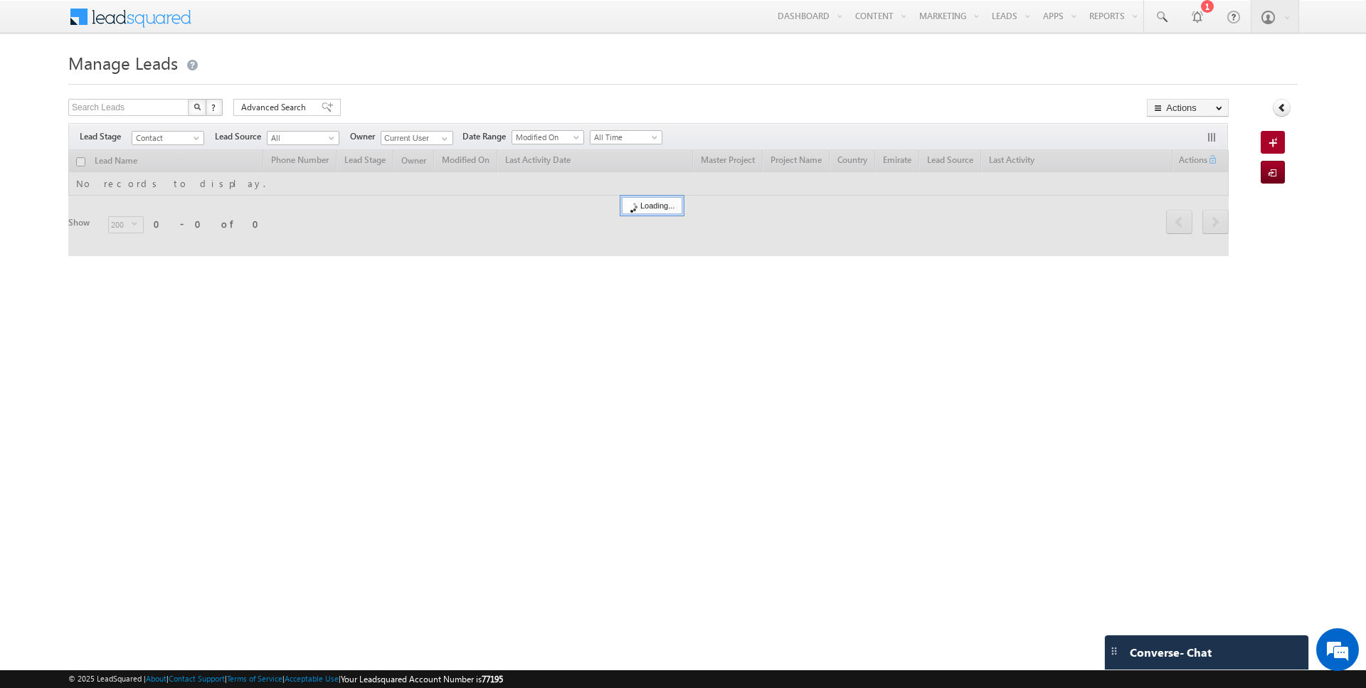
click at [265, 104] on div "Lead Source" at bounding box center [261, 113] width 105 height 23
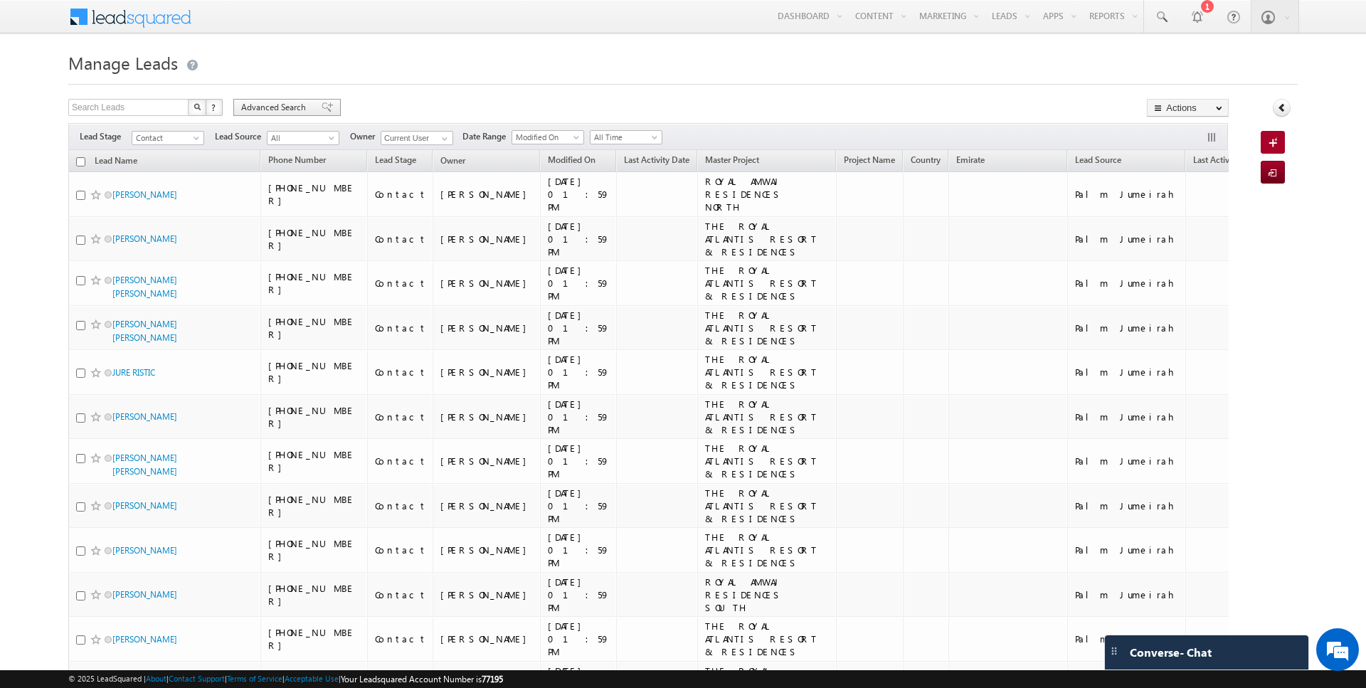
click at [274, 105] on span "Advanced Search" at bounding box center [275, 107] width 69 height 13
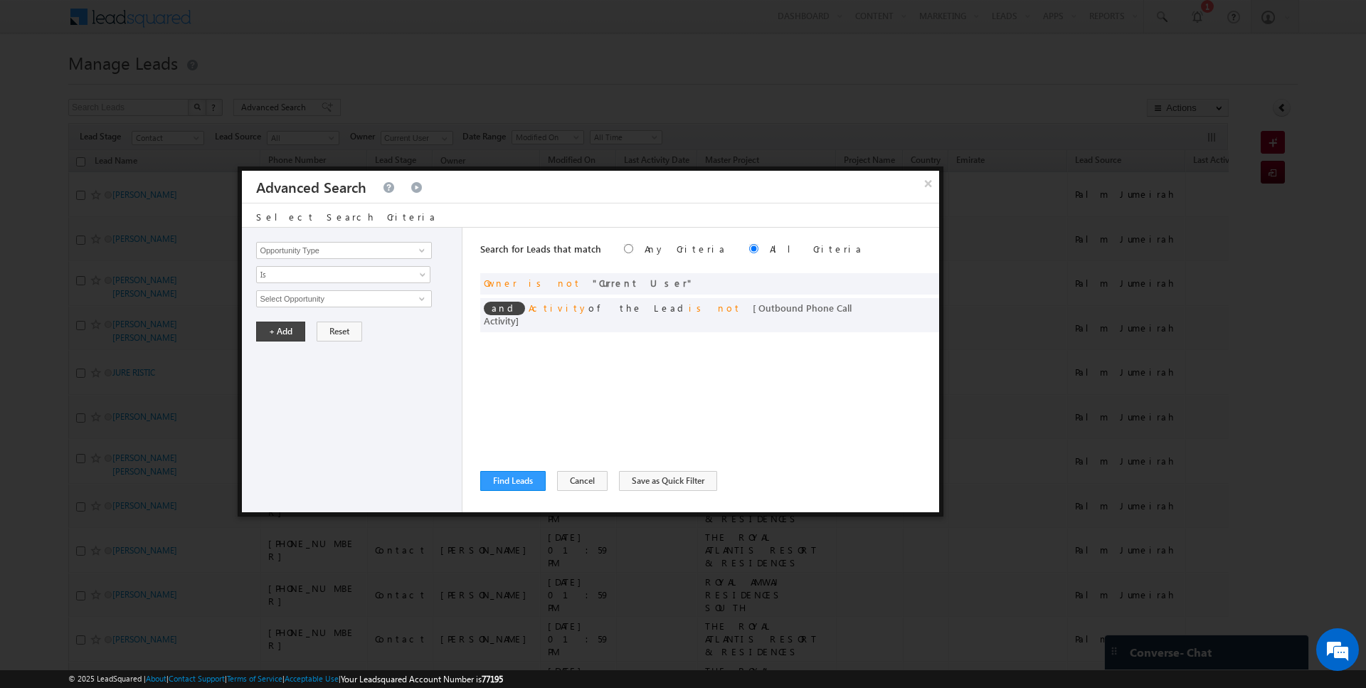
click at [299, 258] on div "Opportunity Type Lead Activity Task Sales Group Prospect Id Address 1 Address 2…" at bounding box center [352, 370] width 221 height 285
click at [922, 282] on span at bounding box center [924, 282] width 10 height 10
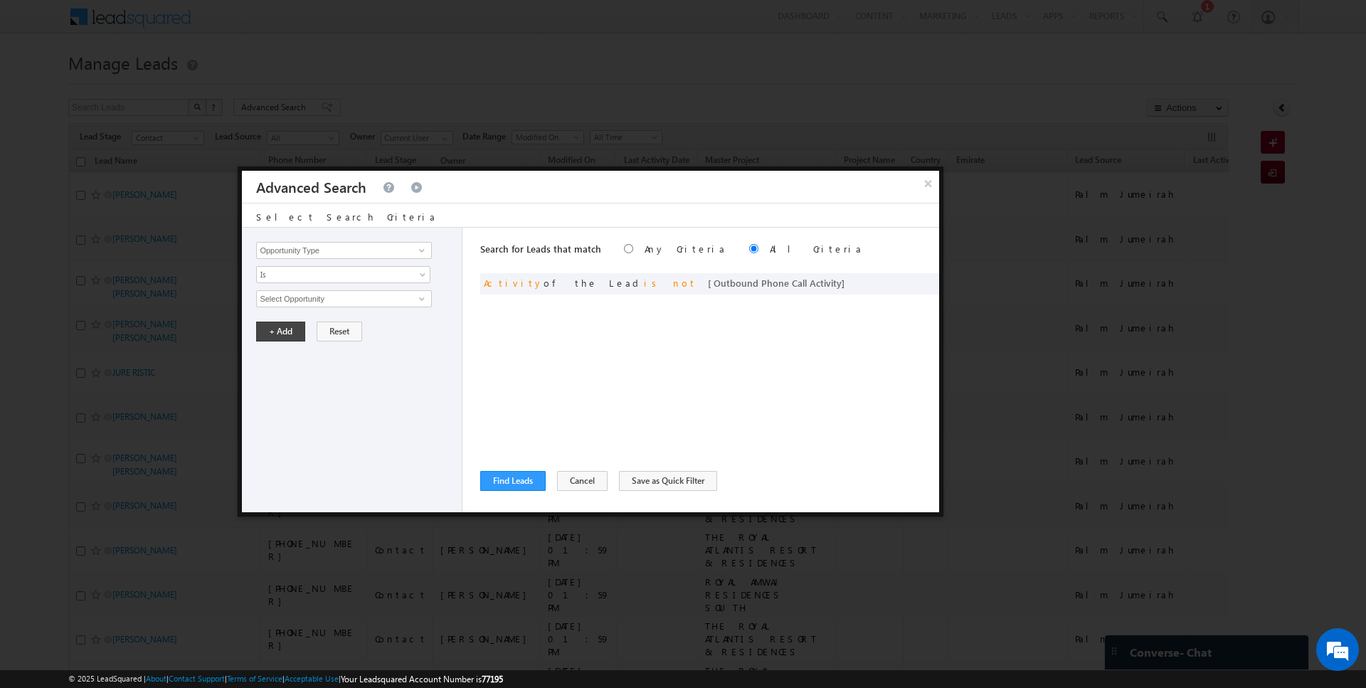
click at [0, 0] on span at bounding box center [0, 0] width 0 height 0
click at [390, 262] on div "Opportunity Type Lead Activity Task Sales Group Prospect Id Address 1 Address 2…" at bounding box center [352, 370] width 221 height 285
click at [374, 248] on input "Opportunity Type" at bounding box center [343, 250] width 175 height 17
type input "Lead Source"
click at [309, 297] on span "None Selected" at bounding box center [338, 299] width 162 height 16
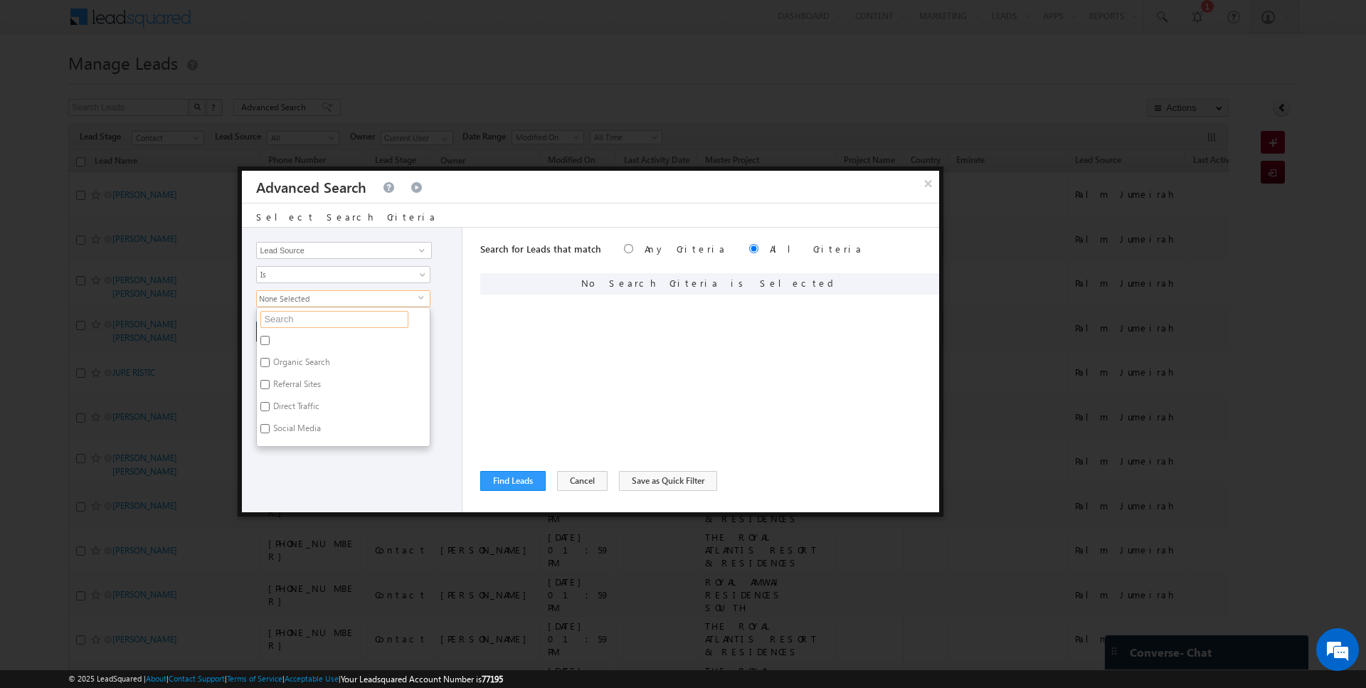
click at [309, 322] on input "text" at bounding box center [334, 319] width 148 height 17
type input "dubai la"
click at [301, 339] on label "Dubai Land residence Complex (DLRC)" at bounding box center [326, 343] width 139 height 22
click at [270, 339] on input "Dubai Land residence Complex (DLRC)" at bounding box center [264, 340] width 9 height 9
checkbox input "true"
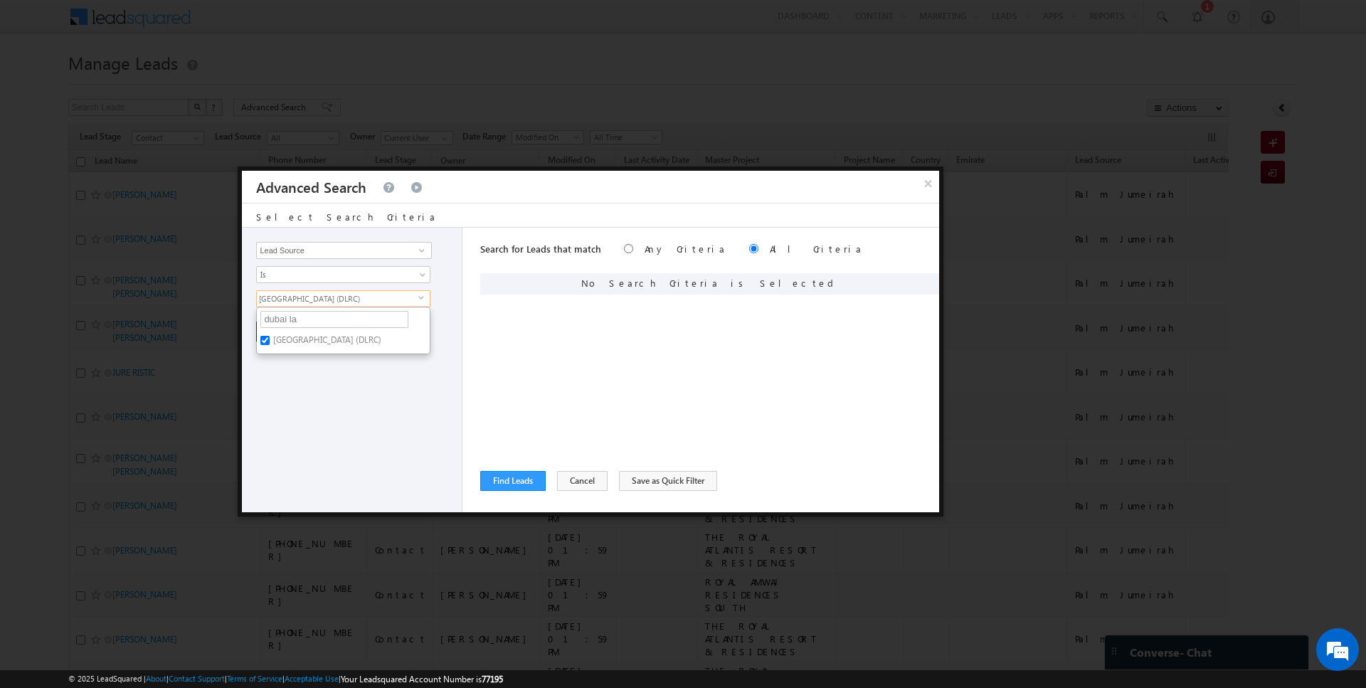
click at [301, 362] on div "Opportunity Type Lead Activity Task Sales Group Prospect Id Address 1 Address 2…" at bounding box center [352, 370] width 221 height 285
click at [280, 329] on button "+ Add" at bounding box center [280, 332] width 49 height 20
click at [512, 480] on button "Find Leads" at bounding box center [512, 481] width 65 height 20
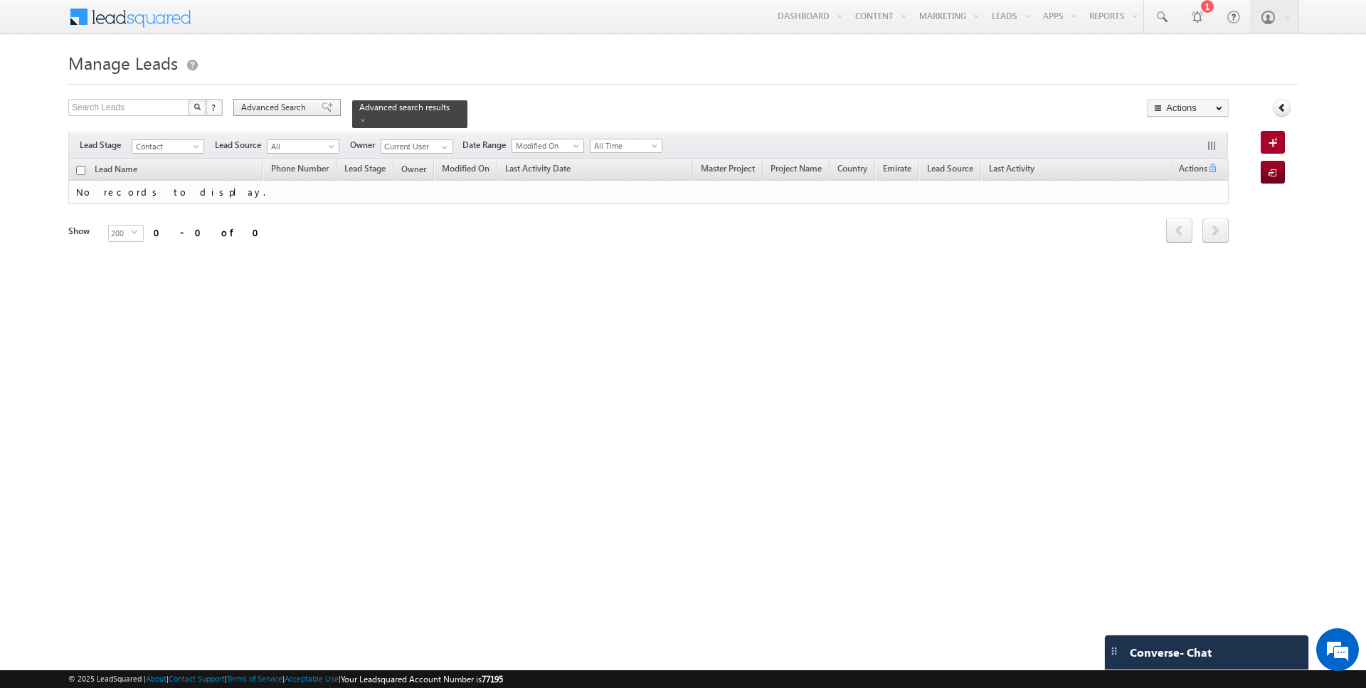
click at [280, 102] on span "Advanced Search" at bounding box center [275, 107] width 69 height 13
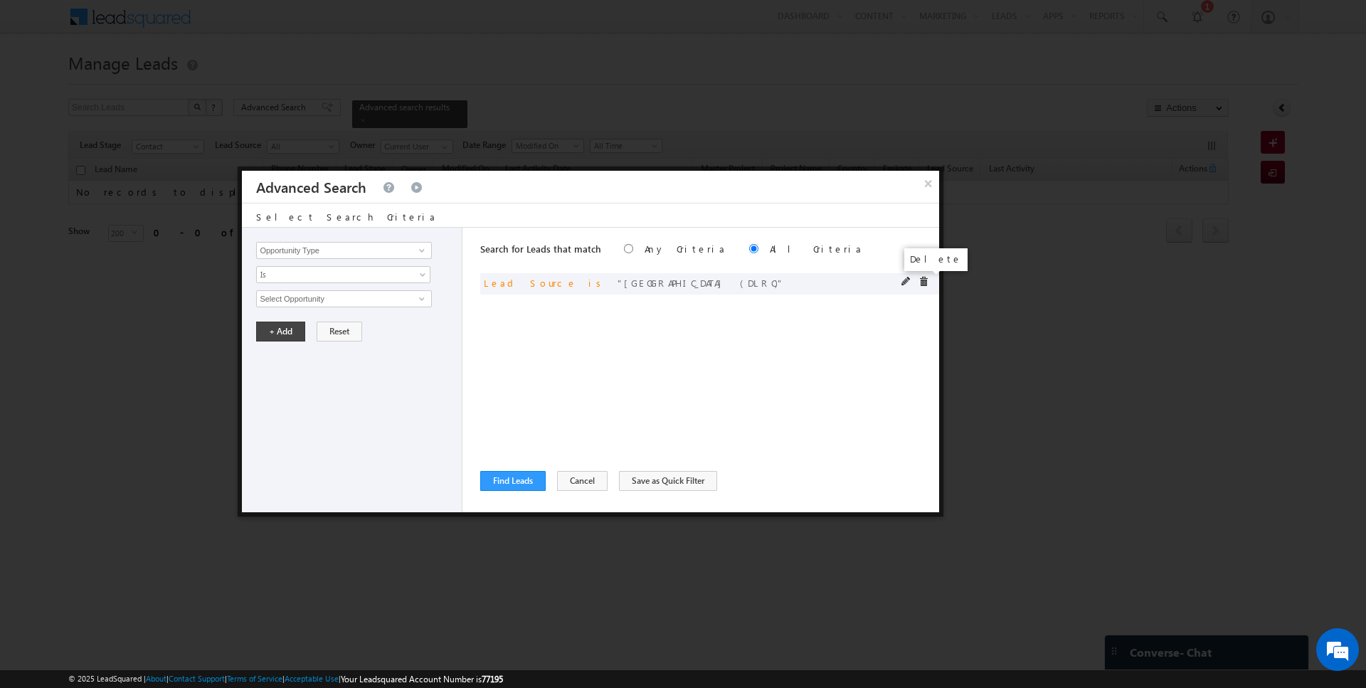
click at [928, 280] on span at bounding box center [924, 282] width 10 height 10
click at [341, 249] on input "Opportunity Type" at bounding box center [343, 250] width 175 height 17
type input "Lead Source"
click at [311, 296] on span "None Selected" at bounding box center [338, 299] width 162 height 16
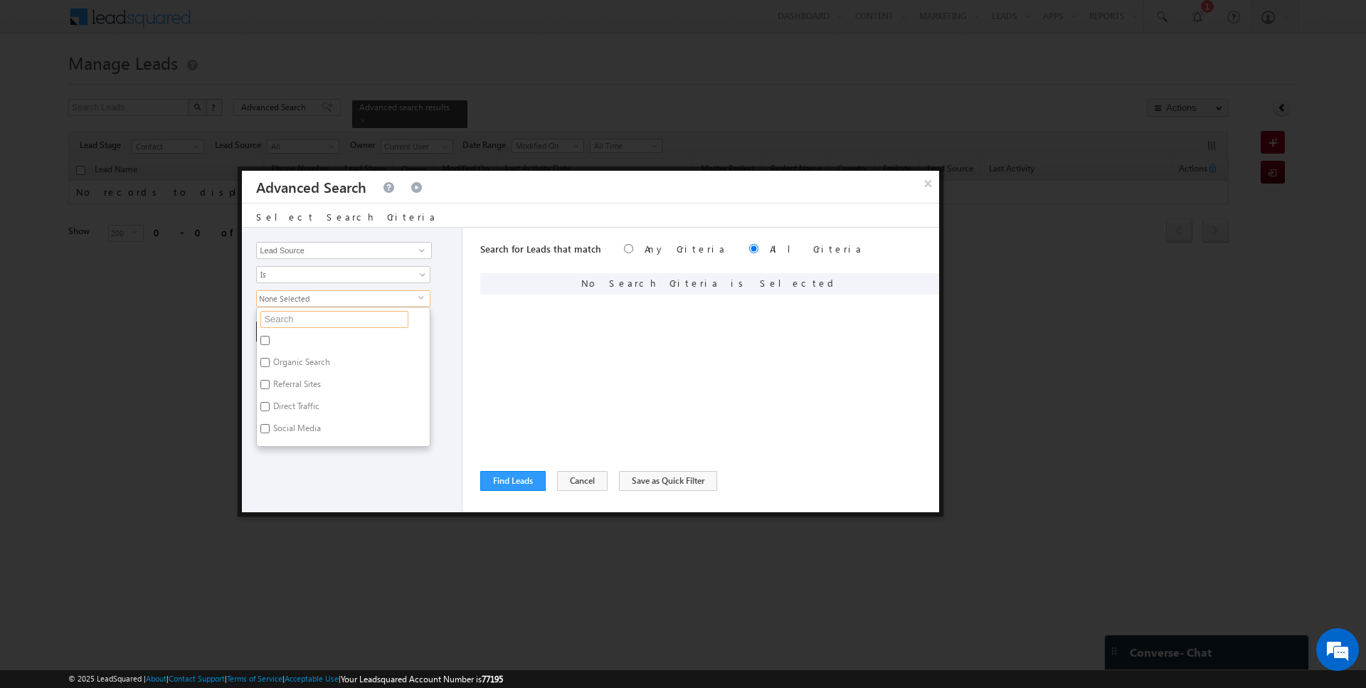
click at [305, 322] on input "text" at bounding box center [334, 319] width 148 height 17
type input "oasi"
type input "D"
type input "Dubai"
click at [348, 413] on label "Dubai Land residence Complex (DLRC)" at bounding box center [326, 420] width 139 height 22
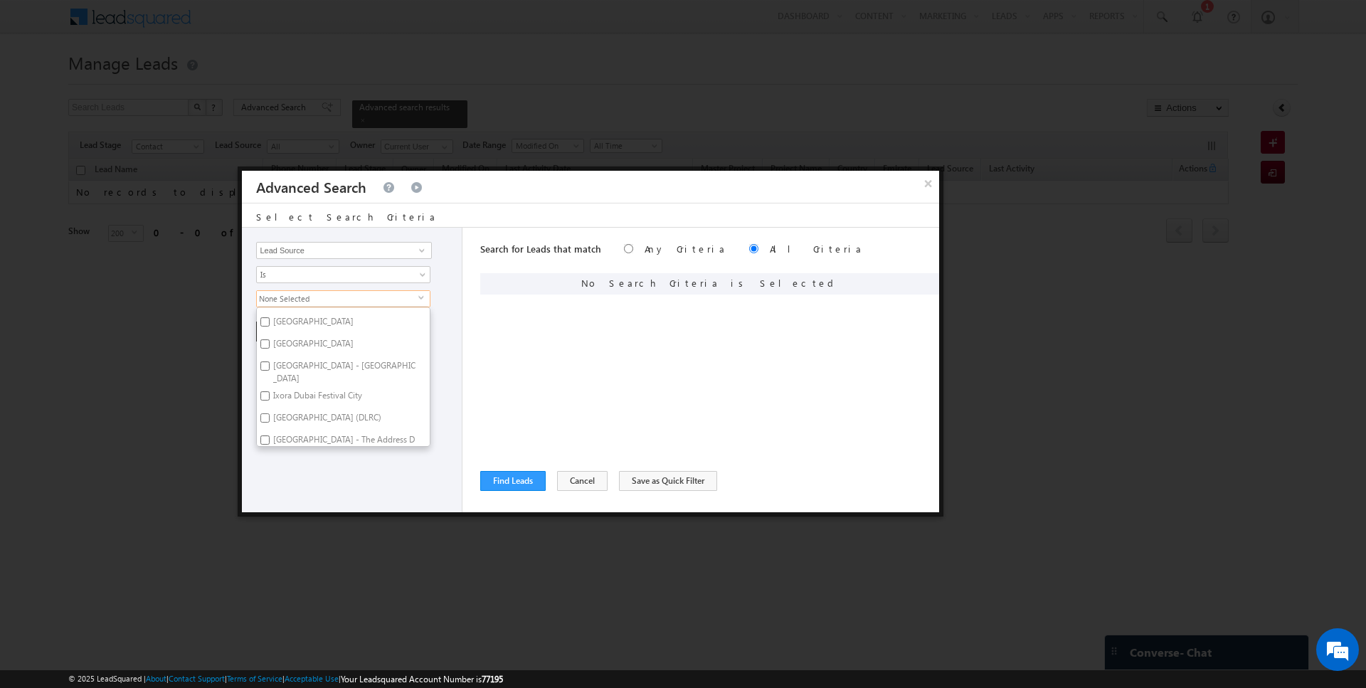
click at [270, 413] on input "Dubai Land residence Complex (DLRC)" at bounding box center [264, 417] width 9 height 9
checkbox input "true"
click at [502, 358] on div "Search for Leads that match Any Criteria All Criteria Note that the current tri…" at bounding box center [709, 370] width 459 height 285
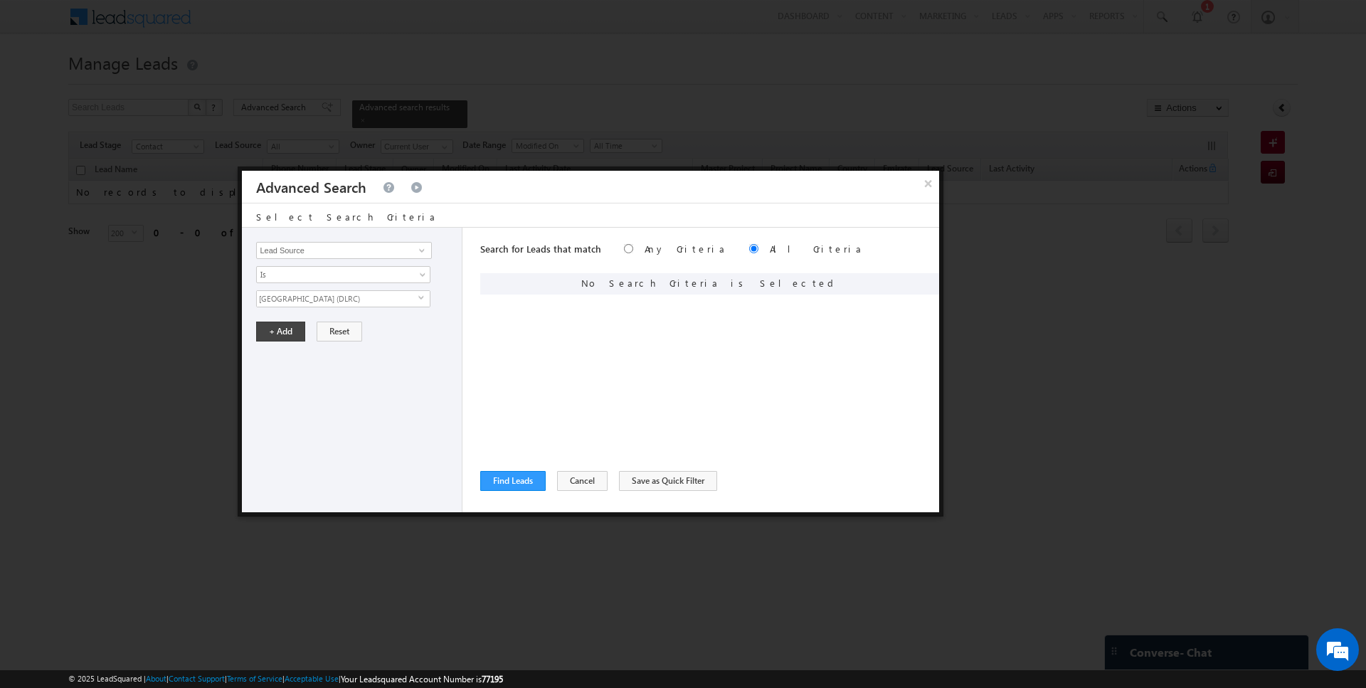
click at [327, 291] on span "Dubai Land residence Complex (DLRC)" at bounding box center [338, 299] width 162 height 16
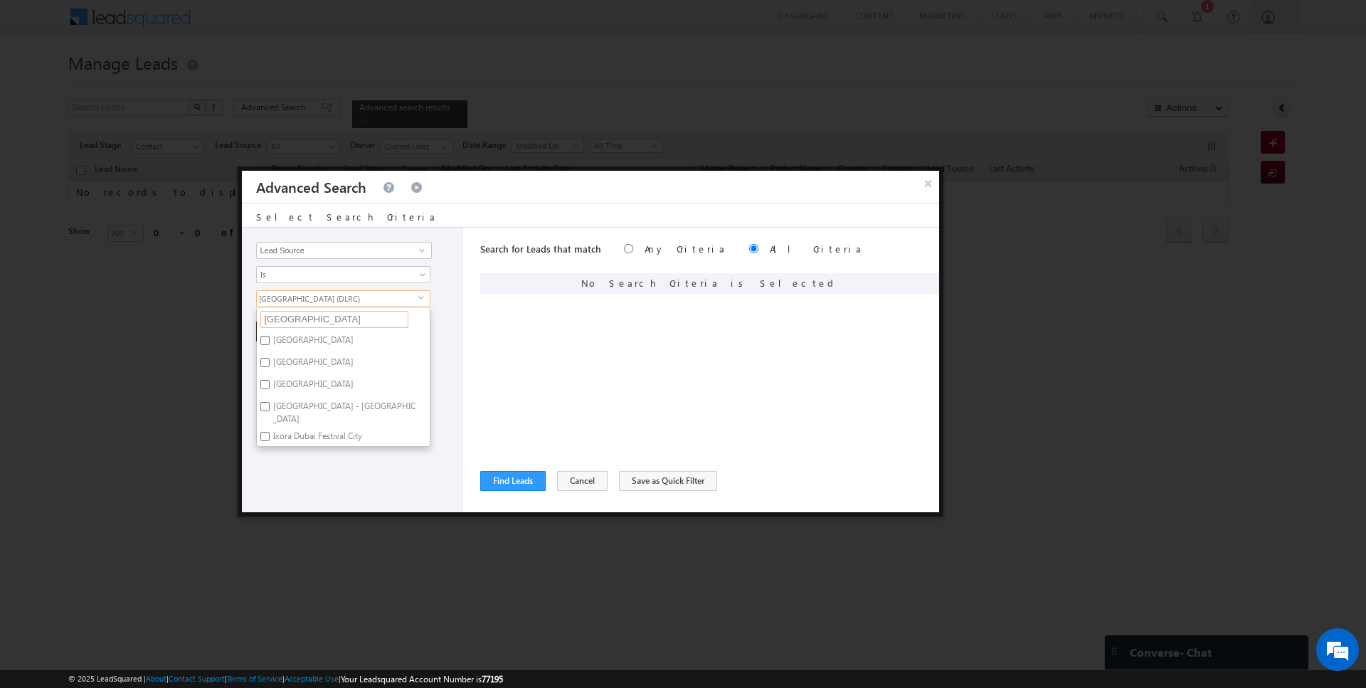
click at [313, 325] on input "Dubai" at bounding box center [334, 319] width 148 height 17
type input "ranches"
click at [312, 338] on label "Arabian Ranches" at bounding box center [303, 343] width 93 height 22
click at [270, 338] on input "Arabian Ranches" at bounding box center [264, 340] width 9 height 9
checkbox input "true"
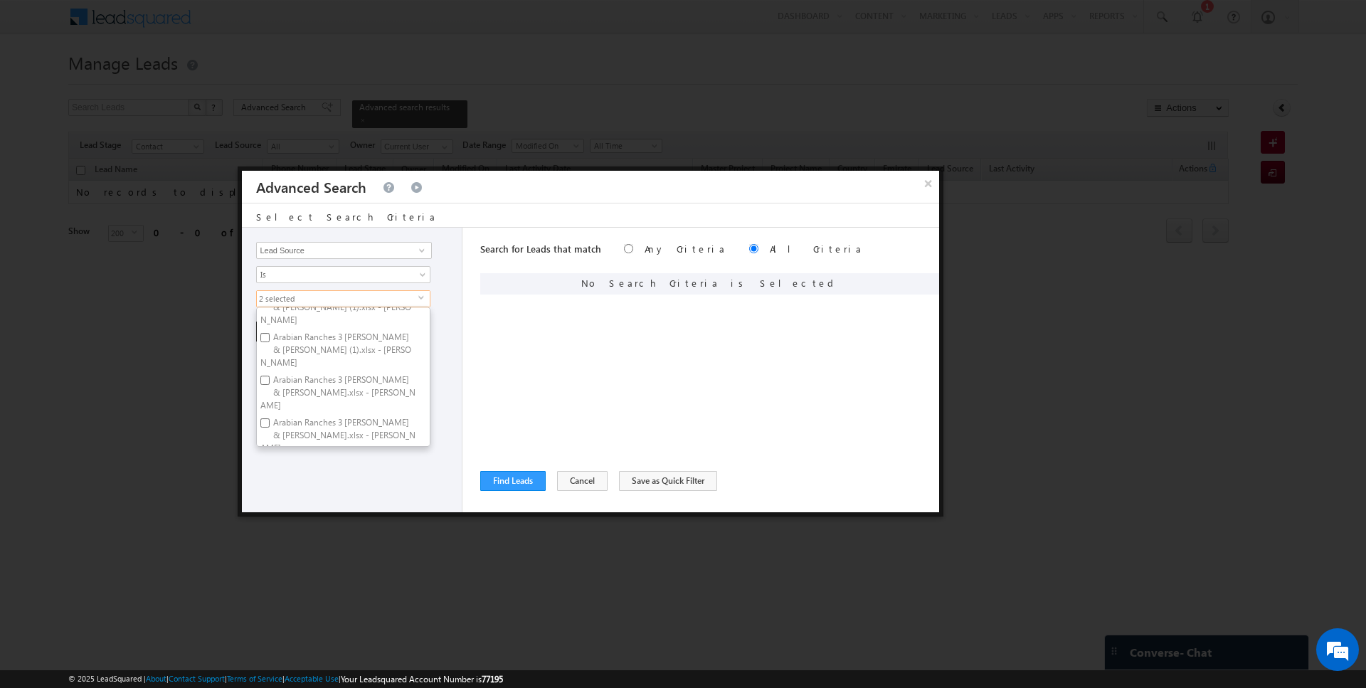
scroll to position [100, 0]
click at [315, 446] on label "Arabian Ranches New" at bounding box center [313, 457] width 112 height 22
click at [270, 450] on input "Arabian Ranches New" at bounding box center [264, 454] width 9 height 9
click at [315, 446] on label "Arabian Ranches New" at bounding box center [313, 457] width 112 height 22
click at [270, 450] on input "Arabian Ranches New" at bounding box center [264, 454] width 9 height 9
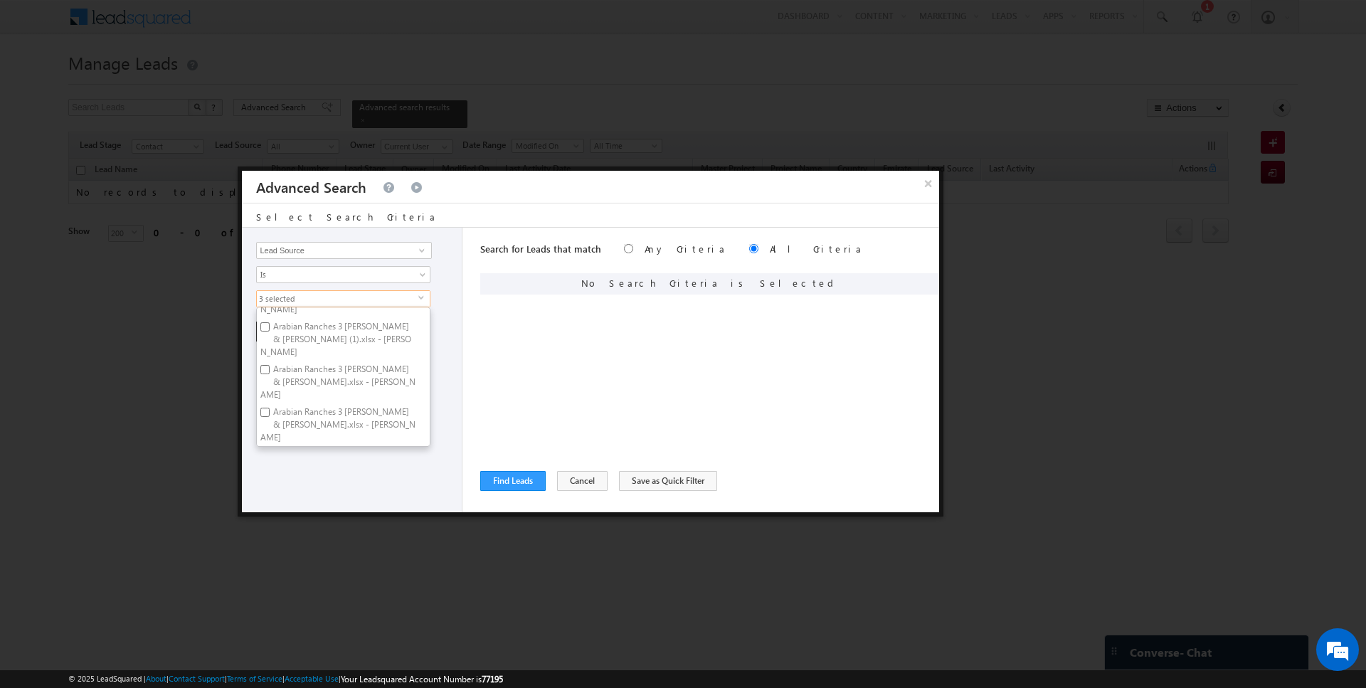
checkbox input "false"
click at [549, 351] on div "Search for Leads that match Any Criteria All Criteria Note that the current tri…" at bounding box center [709, 370] width 459 height 285
click at [271, 332] on button "+ Add" at bounding box center [280, 332] width 49 height 20
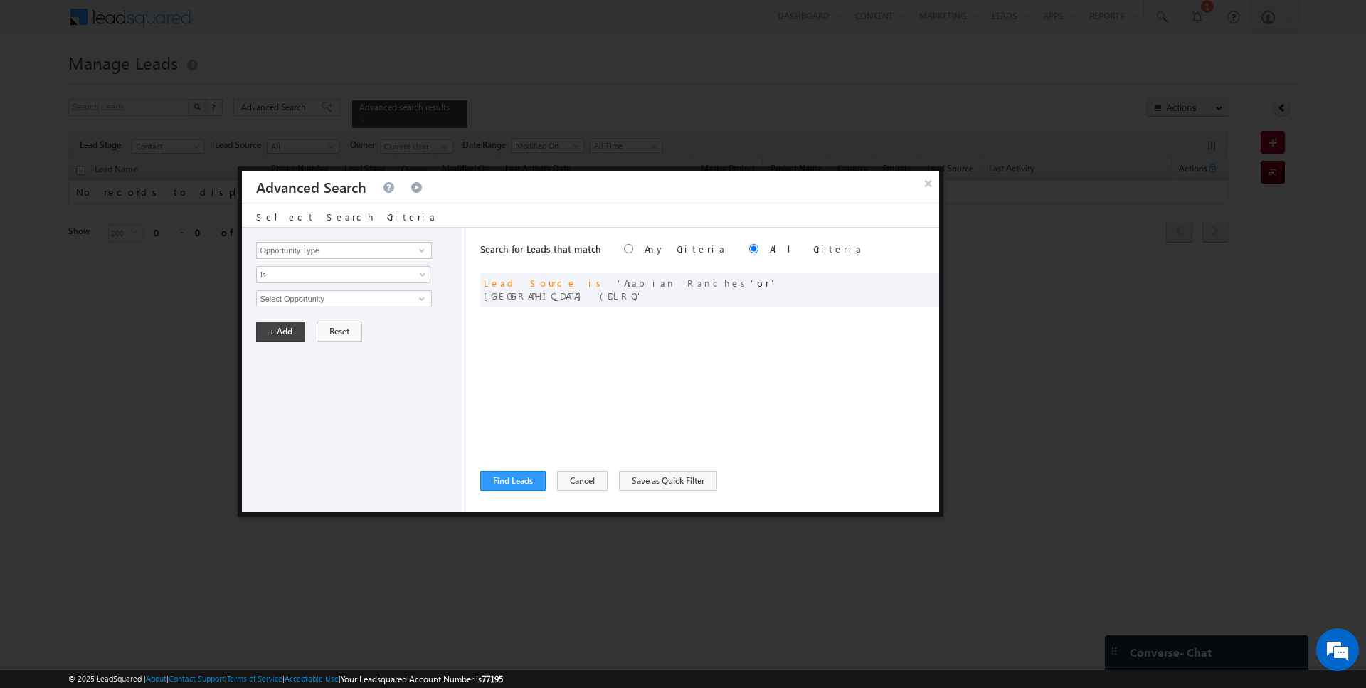
click at [507, 495] on div "Search for Leads that match Any Criteria All Criteria Note that the current tri…" at bounding box center [709, 370] width 459 height 285
click at [507, 483] on button "Find Leads" at bounding box center [512, 481] width 65 height 20
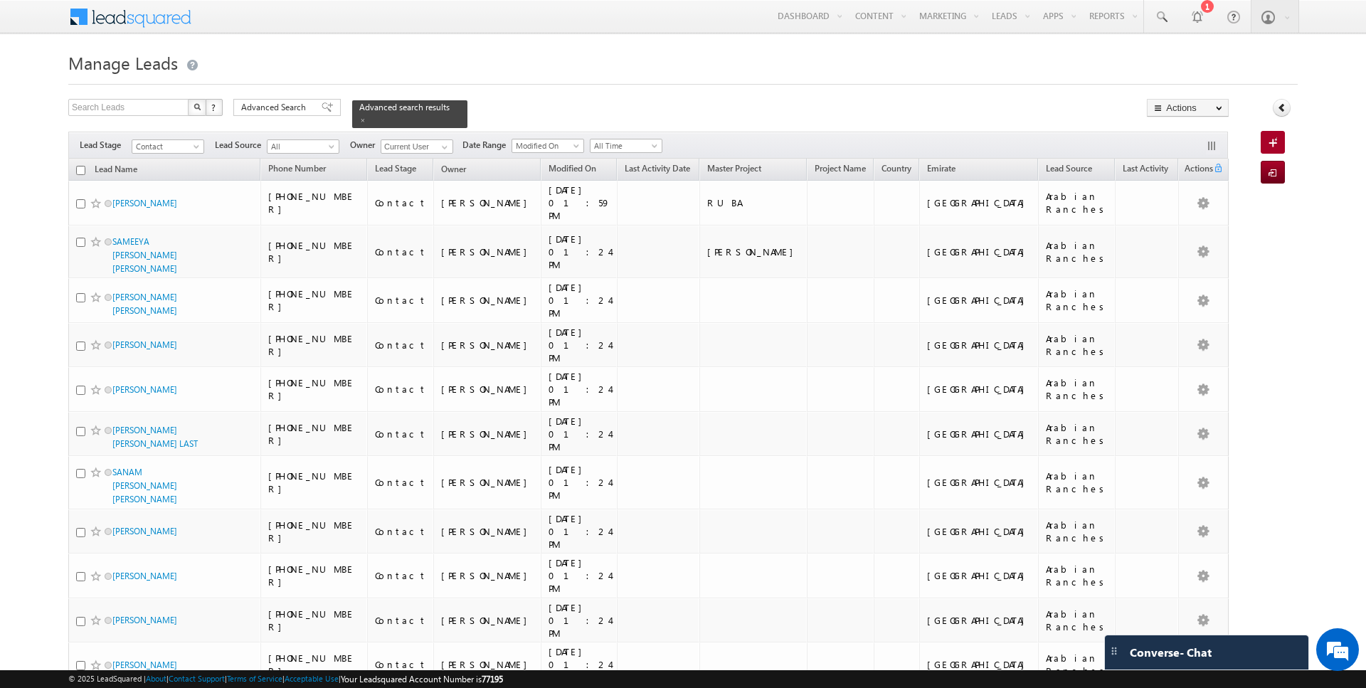
click at [80, 172] on input "checkbox" at bounding box center [80, 170] width 9 height 9
checkbox input "true"
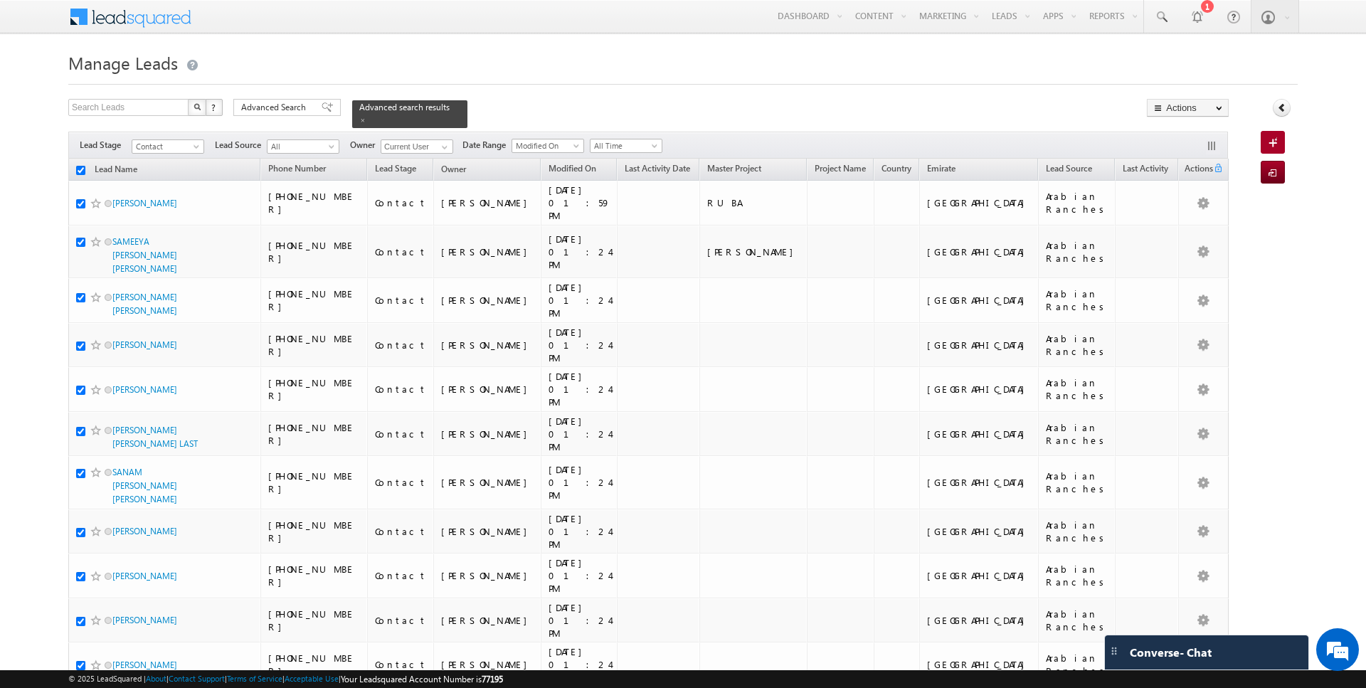
checkbox input "true"
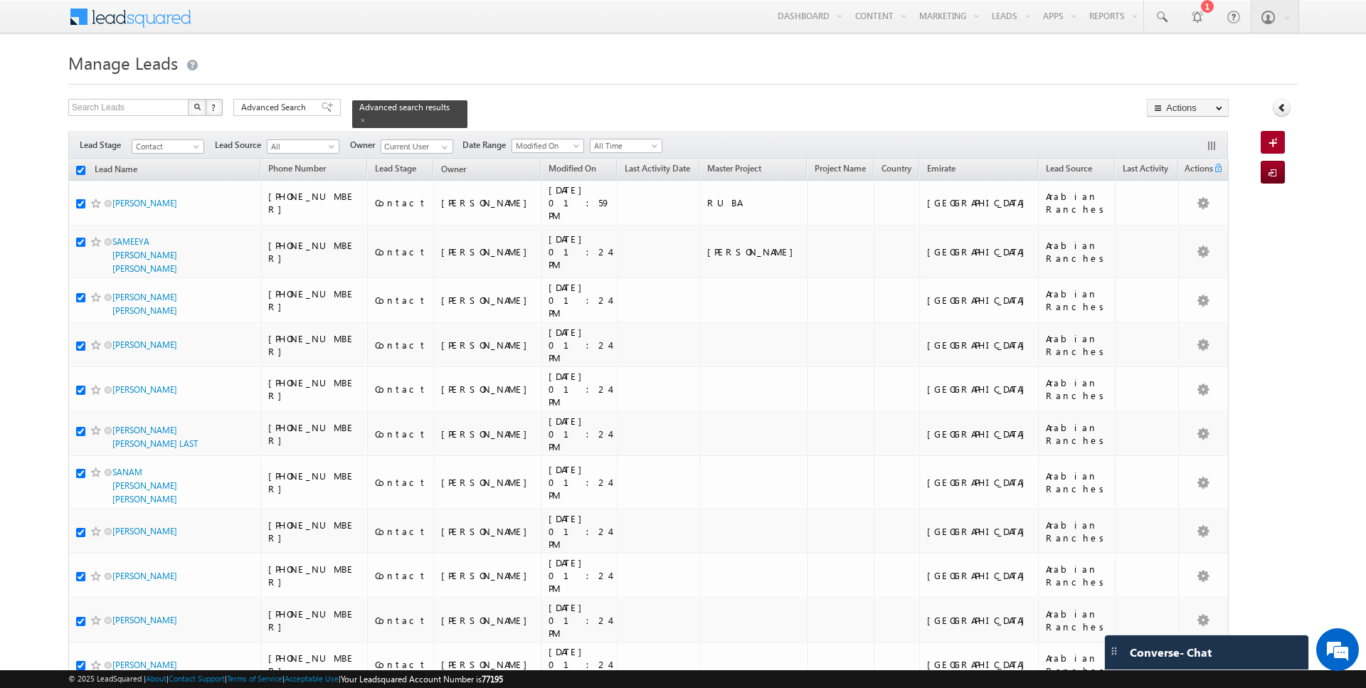
checkbox input "true"
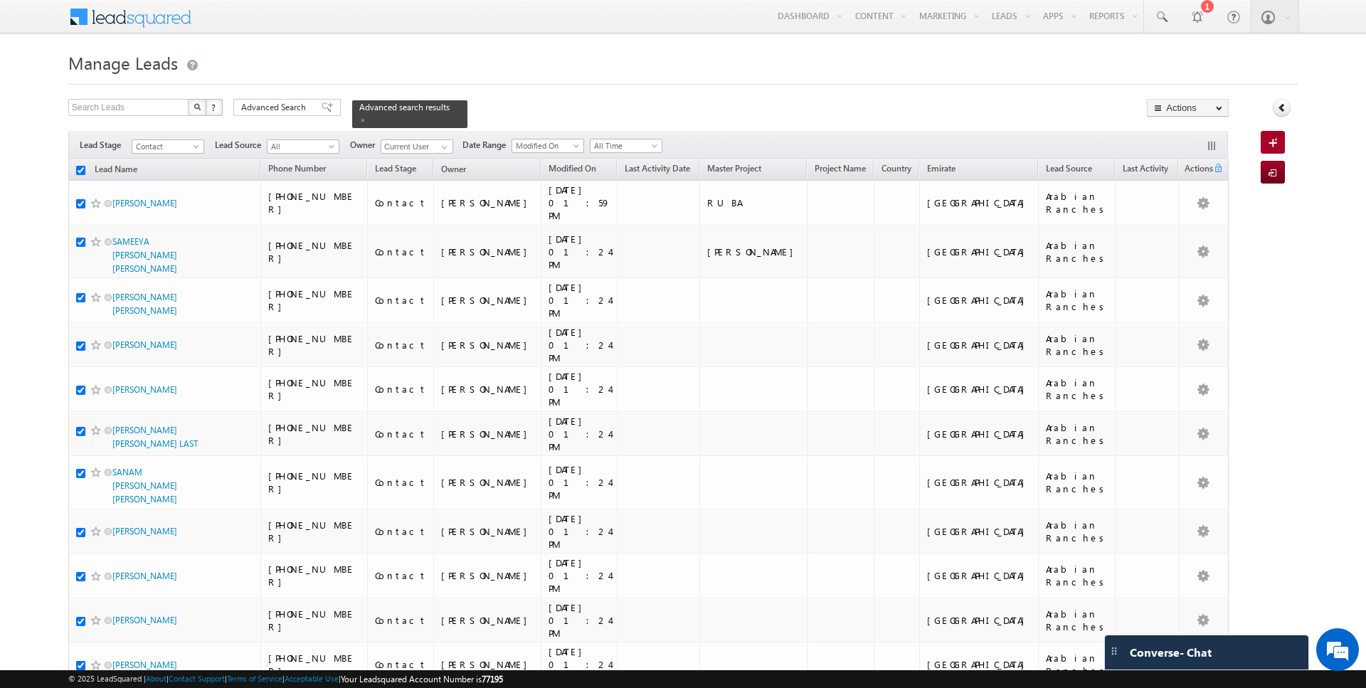
checkbox input "true"
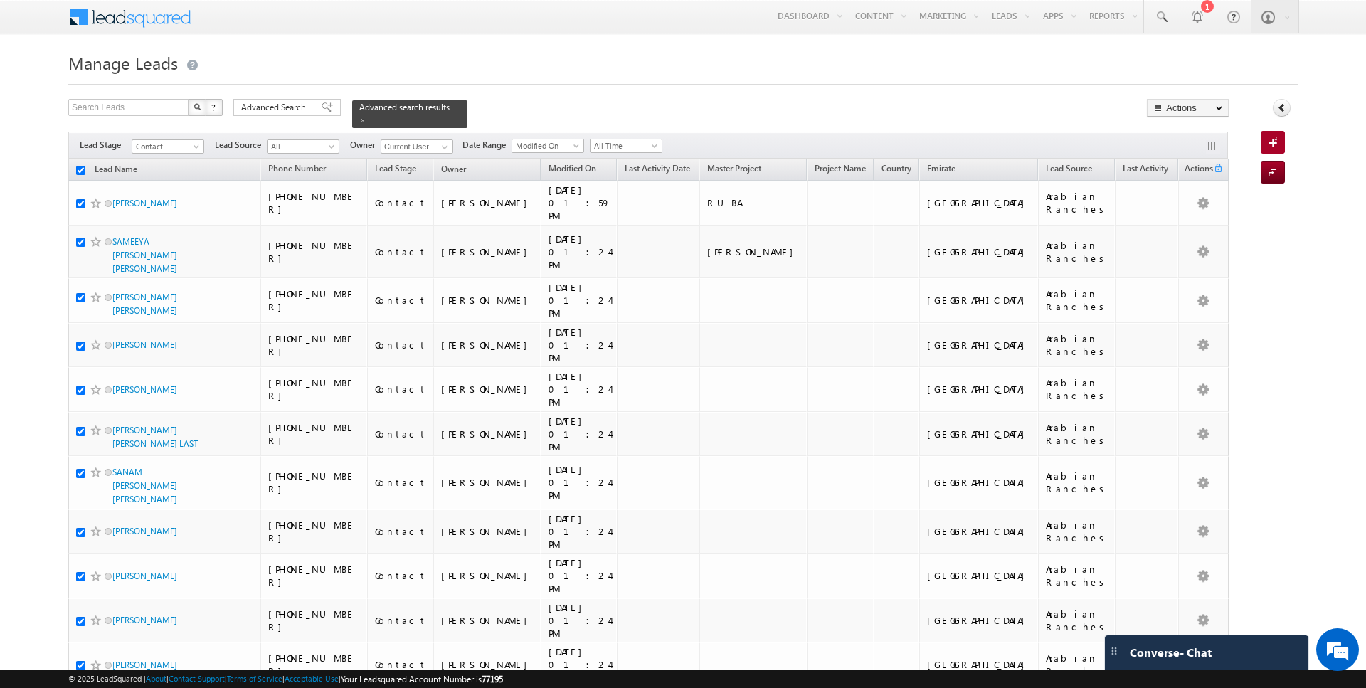
checkbox input "true"
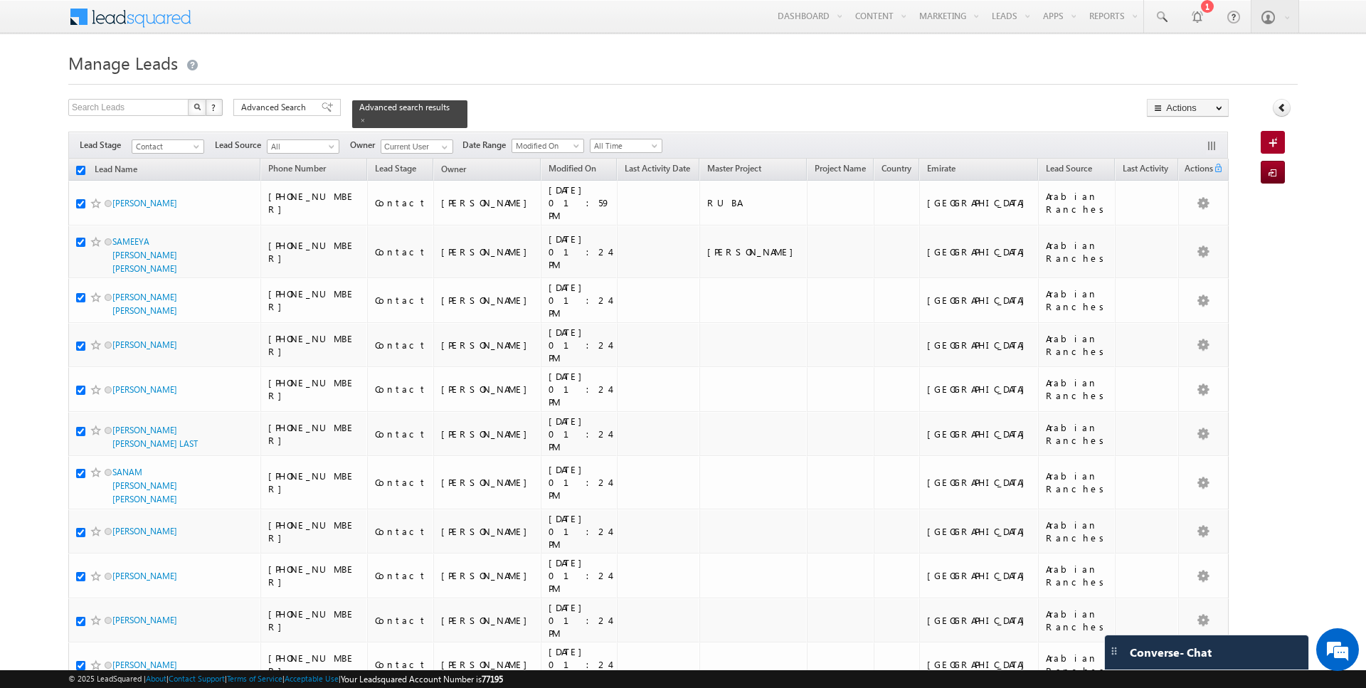
checkbox input "true"
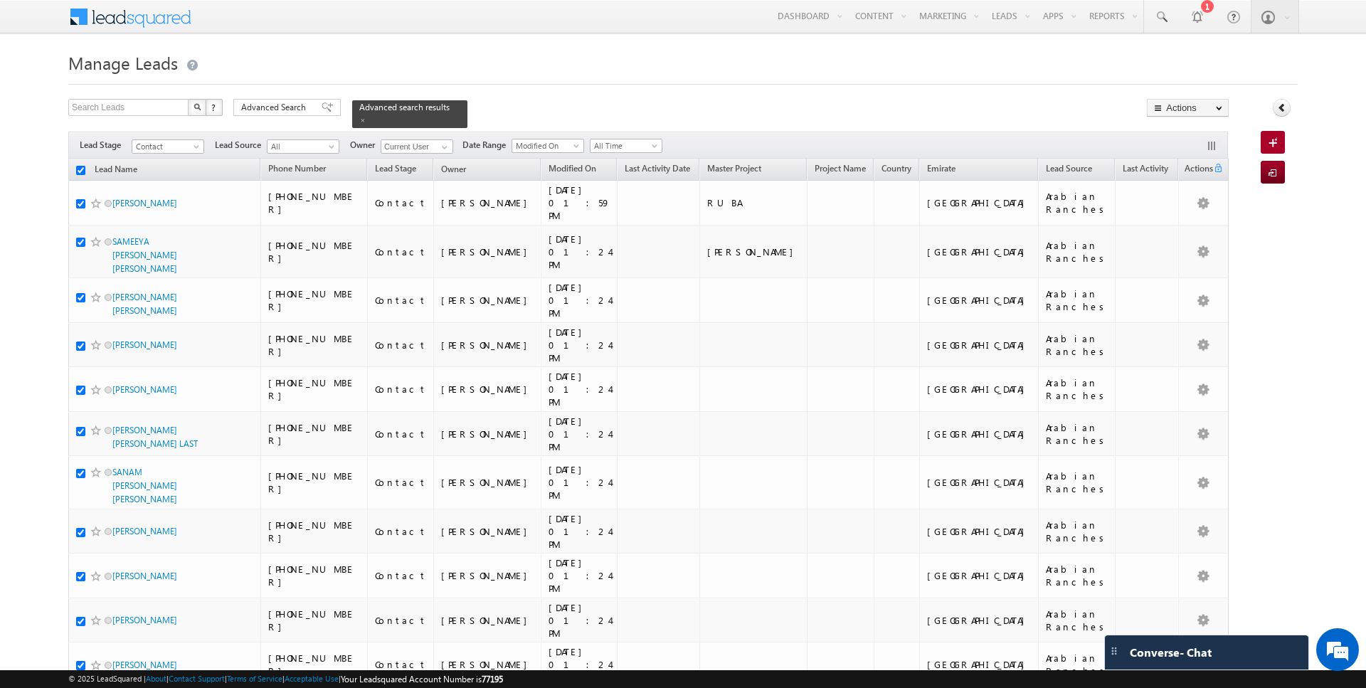
checkbox input "true"
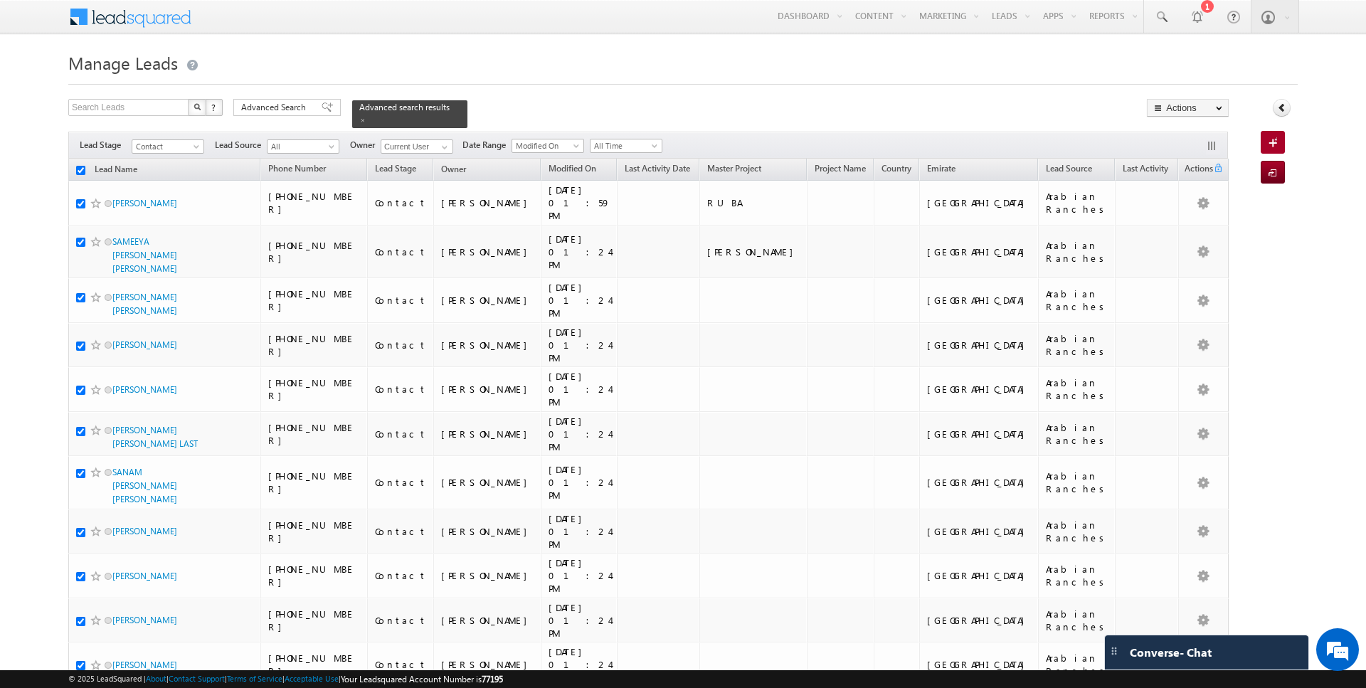
checkbox input "true"
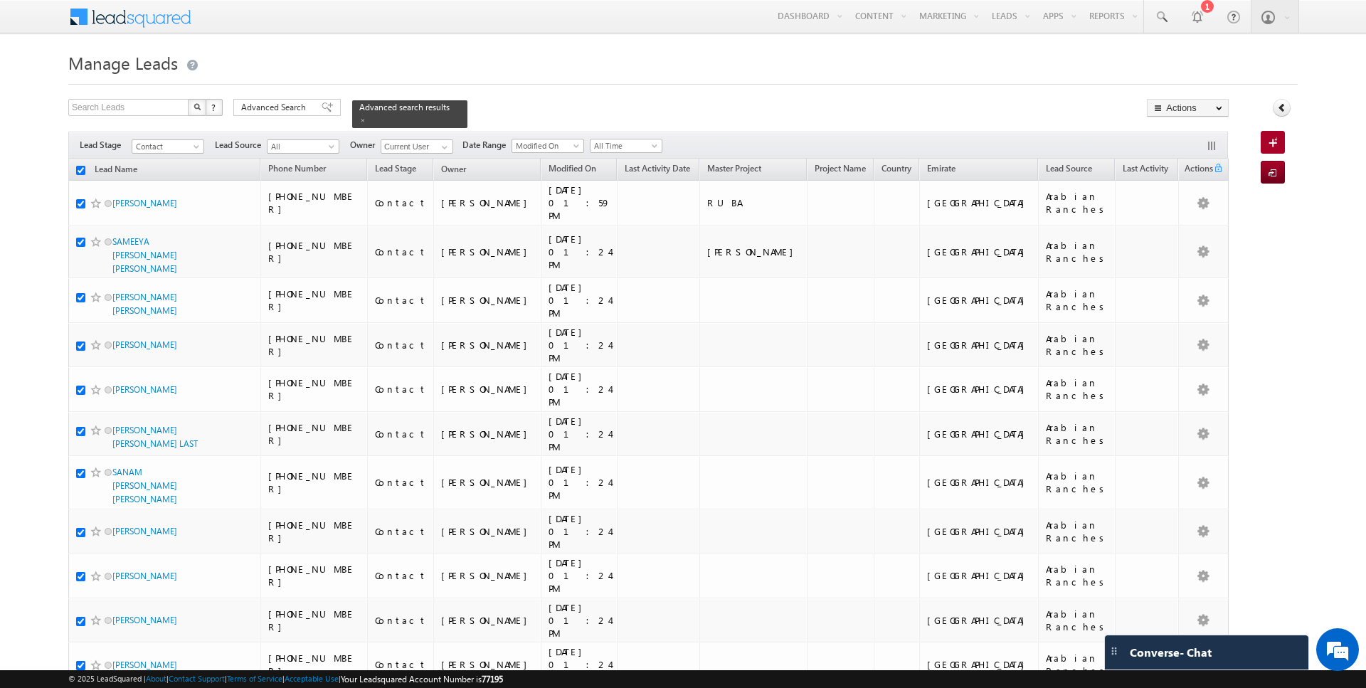
checkbox input "true"
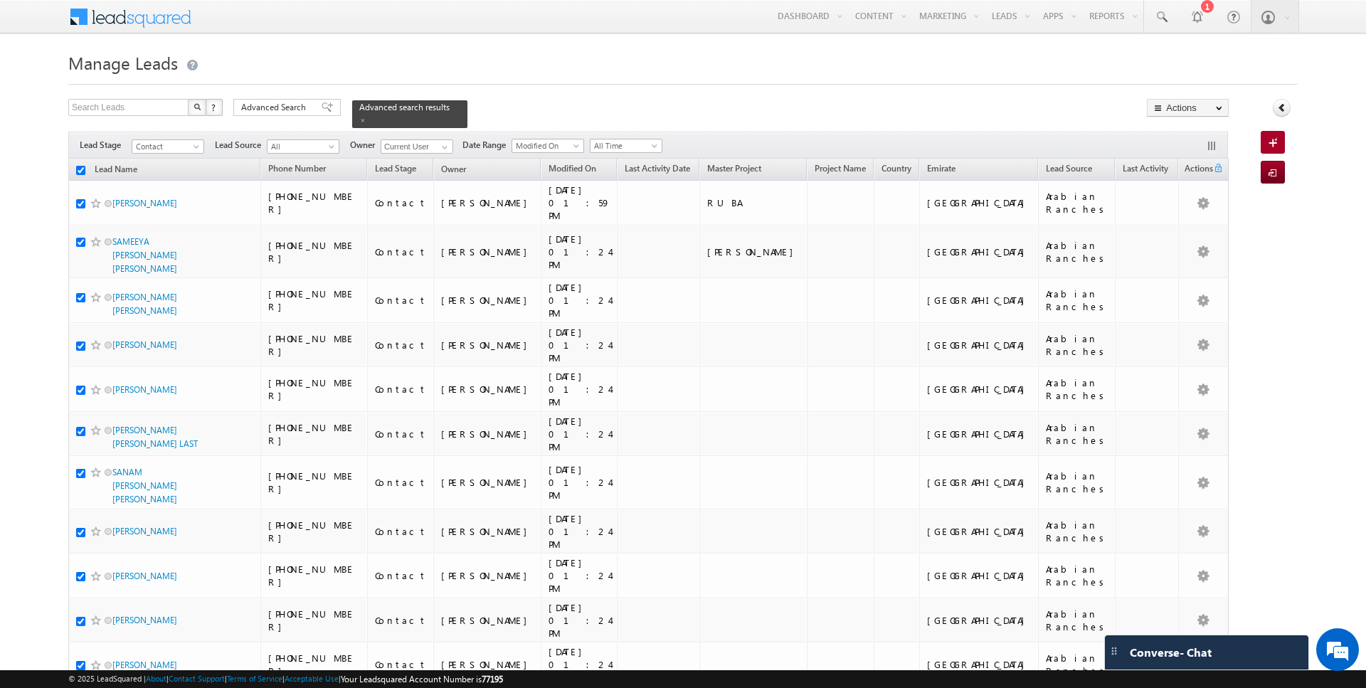
checkbox input "true"
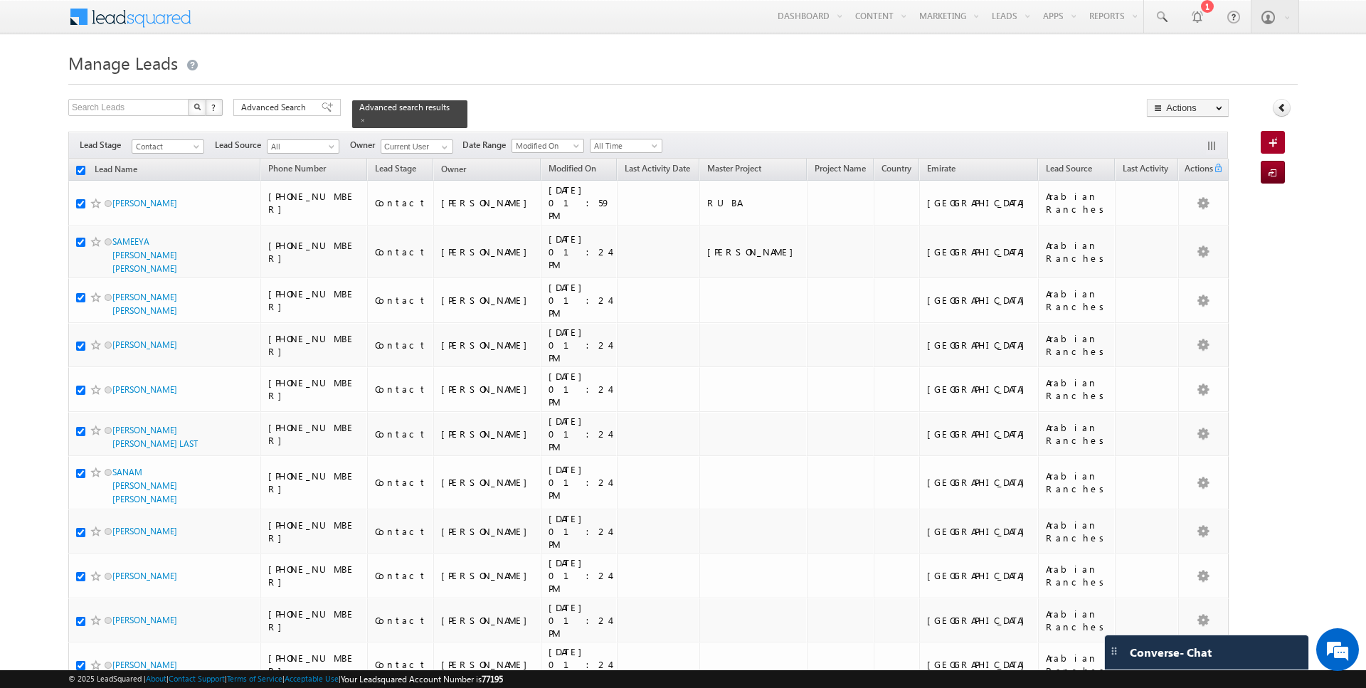
checkbox input "true"
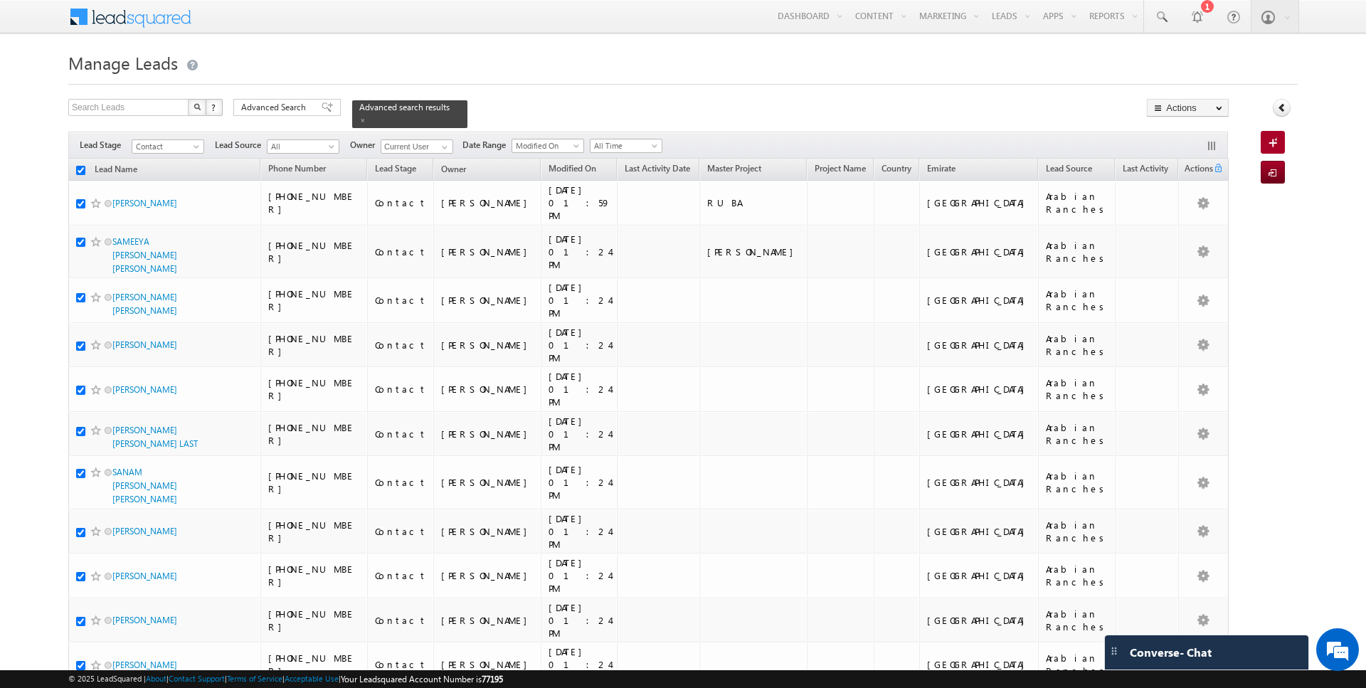
checkbox input "true"
click at [1186, 226] on link "Change Owner" at bounding box center [1188, 230] width 80 height 17
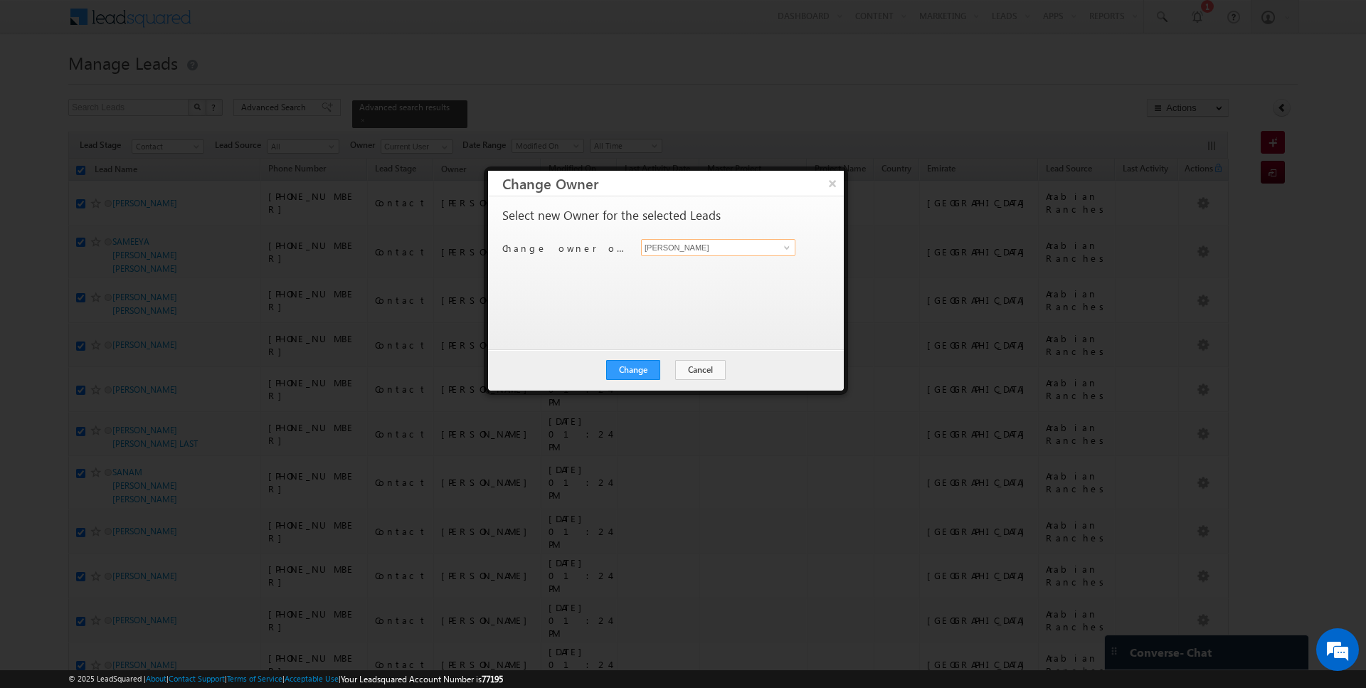
click at [753, 248] on input "[PERSON_NAME]" at bounding box center [718, 247] width 154 height 17
type input "anuj"
click button "×" at bounding box center [832, 183] width 23 height 25
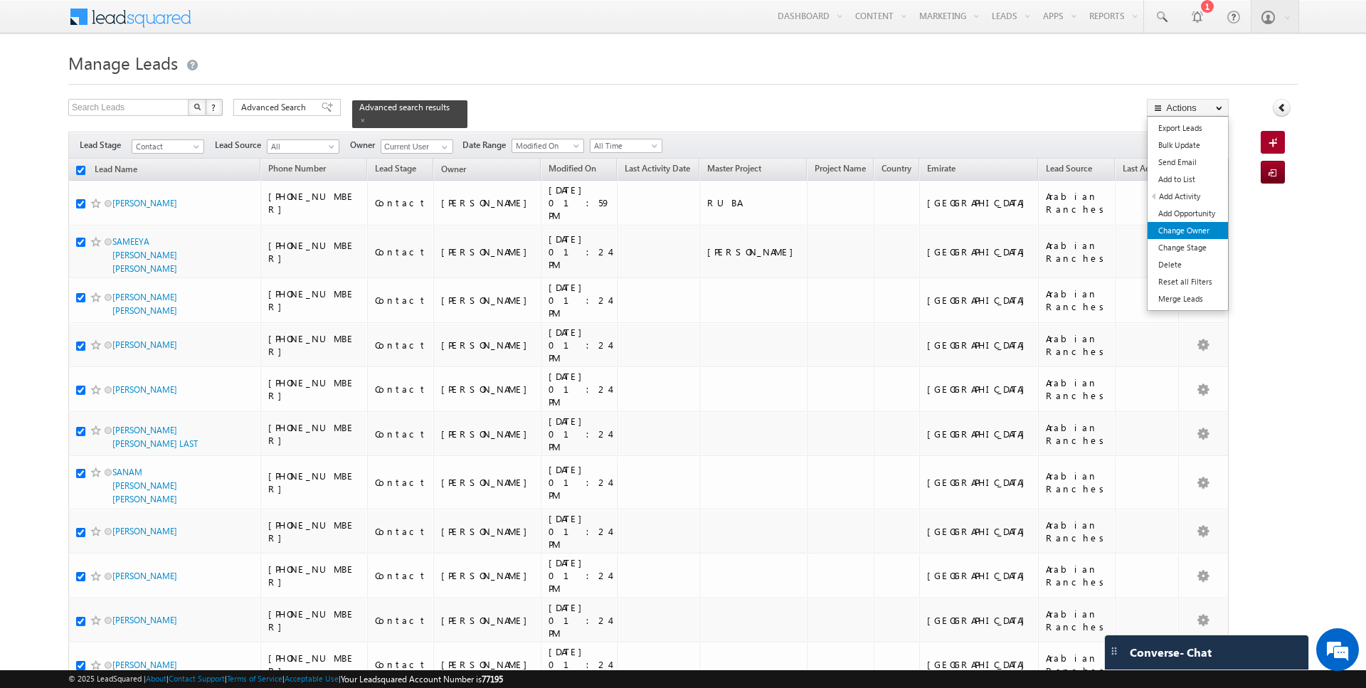
click at [1195, 226] on link "Change Owner" at bounding box center [1188, 230] width 80 height 17
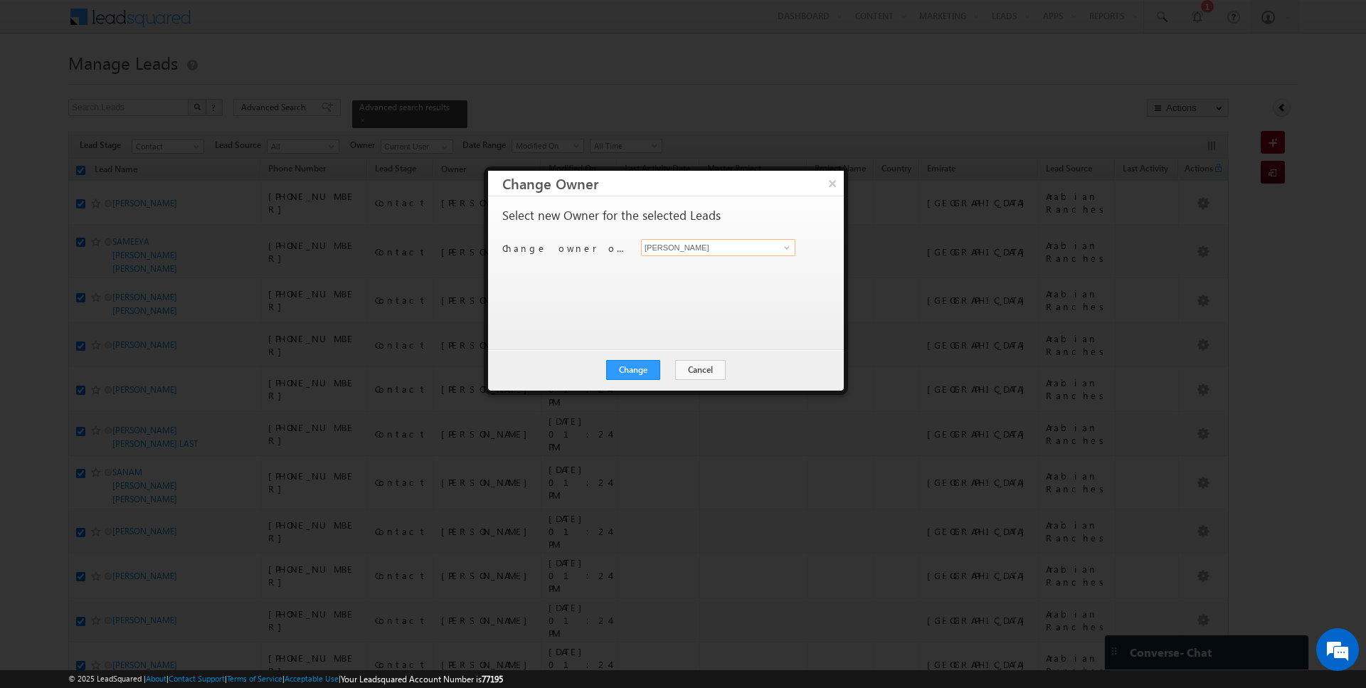
click at [742, 241] on input "[PERSON_NAME]" at bounding box center [718, 247] width 154 height 17
type input "Anuj Upadhyay"
click at [638, 370] on button "Change" at bounding box center [633, 370] width 54 height 20
click at [660, 369] on button "Close" at bounding box center [668, 370] width 46 height 20
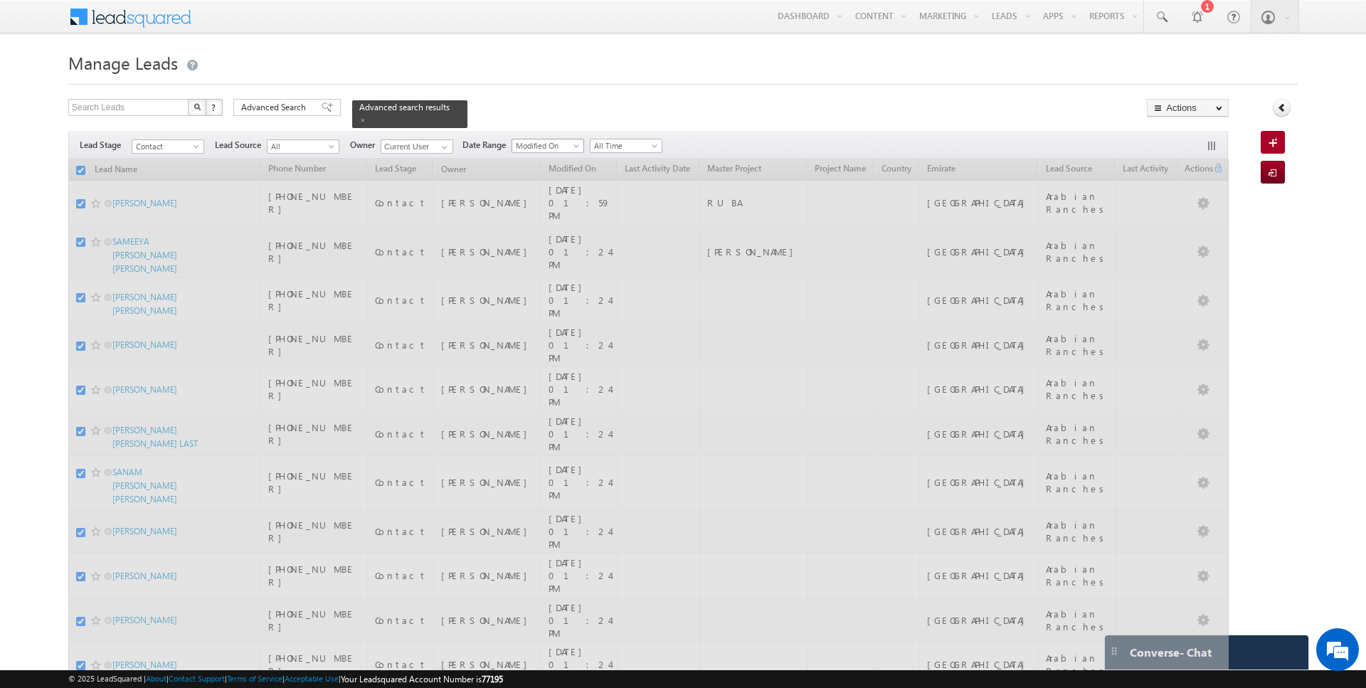
checkbox input "false"
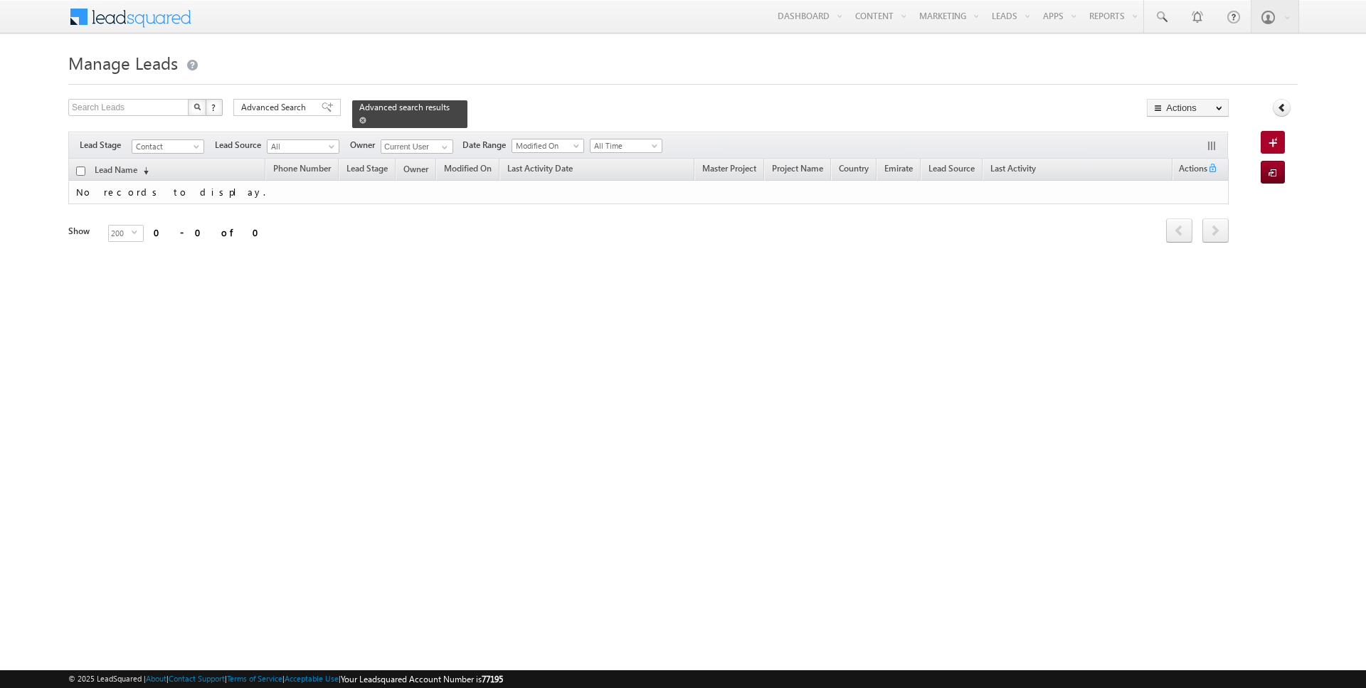
click at [359, 120] on span at bounding box center [362, 120] width 7 height 7
